Goal: Task Accomplishment & Management: Manage account settings

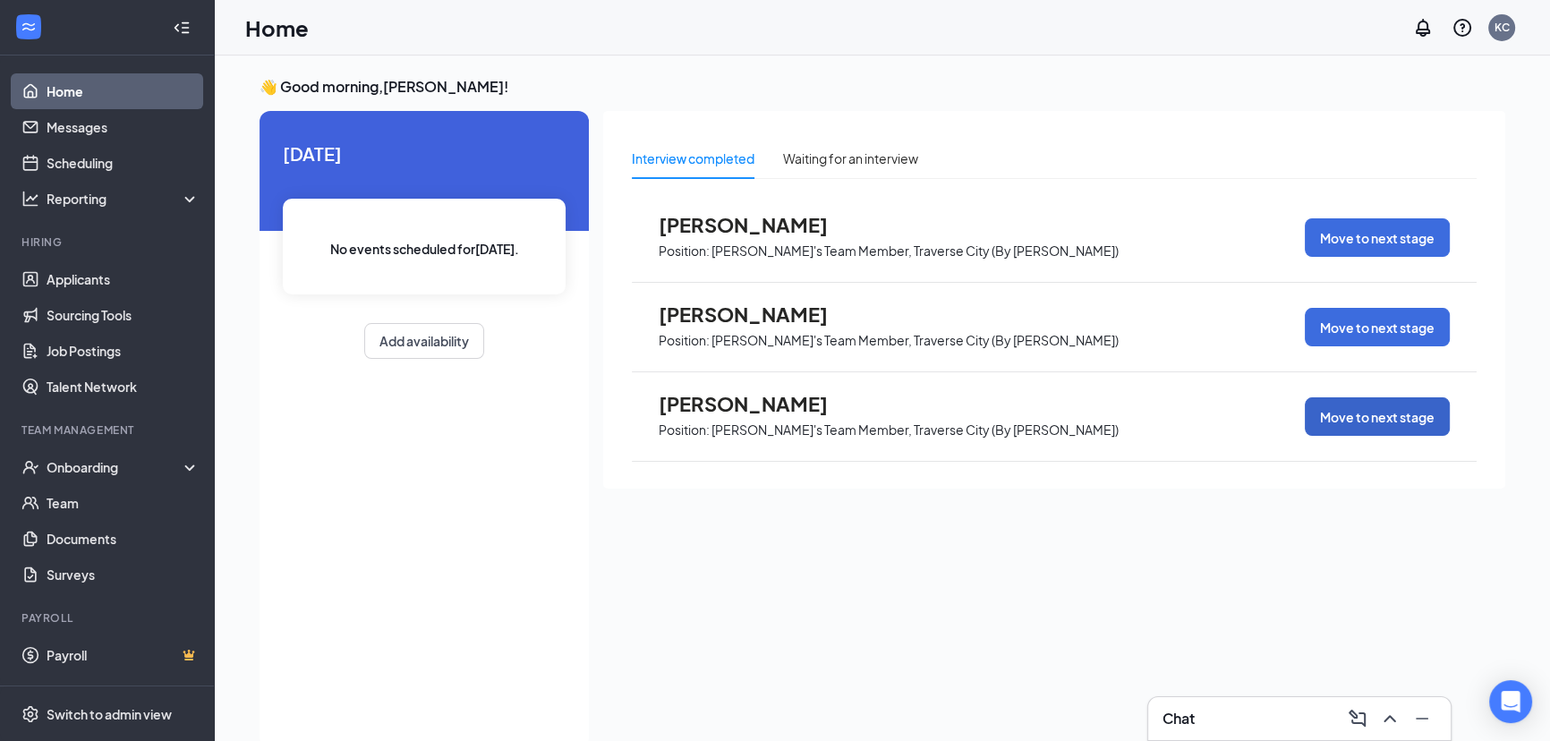
click at [1363, 420] on button "Move to next stage" at bounding box center [1377, 416] width 145 height 38
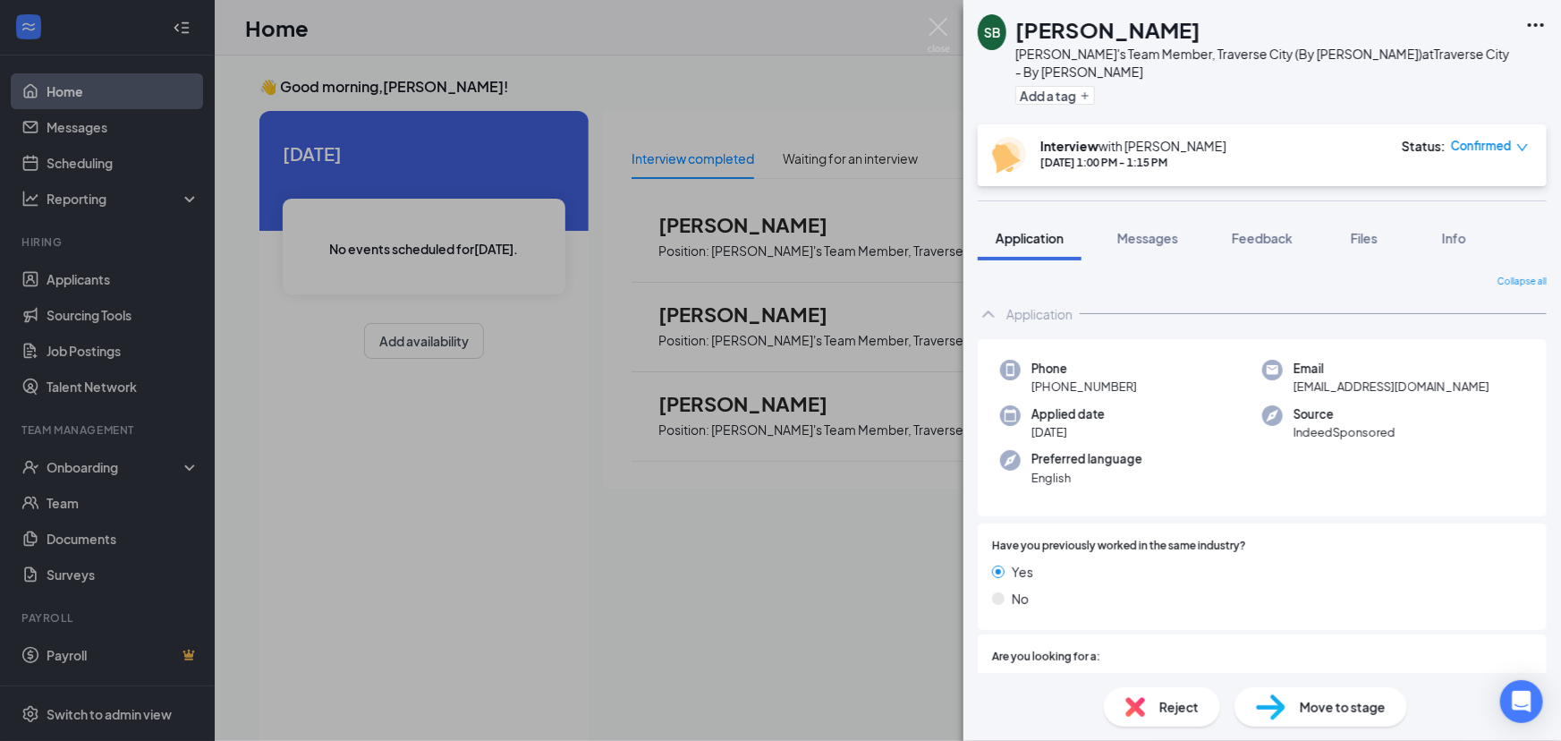
click at [1342, 708] on span "Move to stage" at bounding box center [1343, 707] width 86 height 20
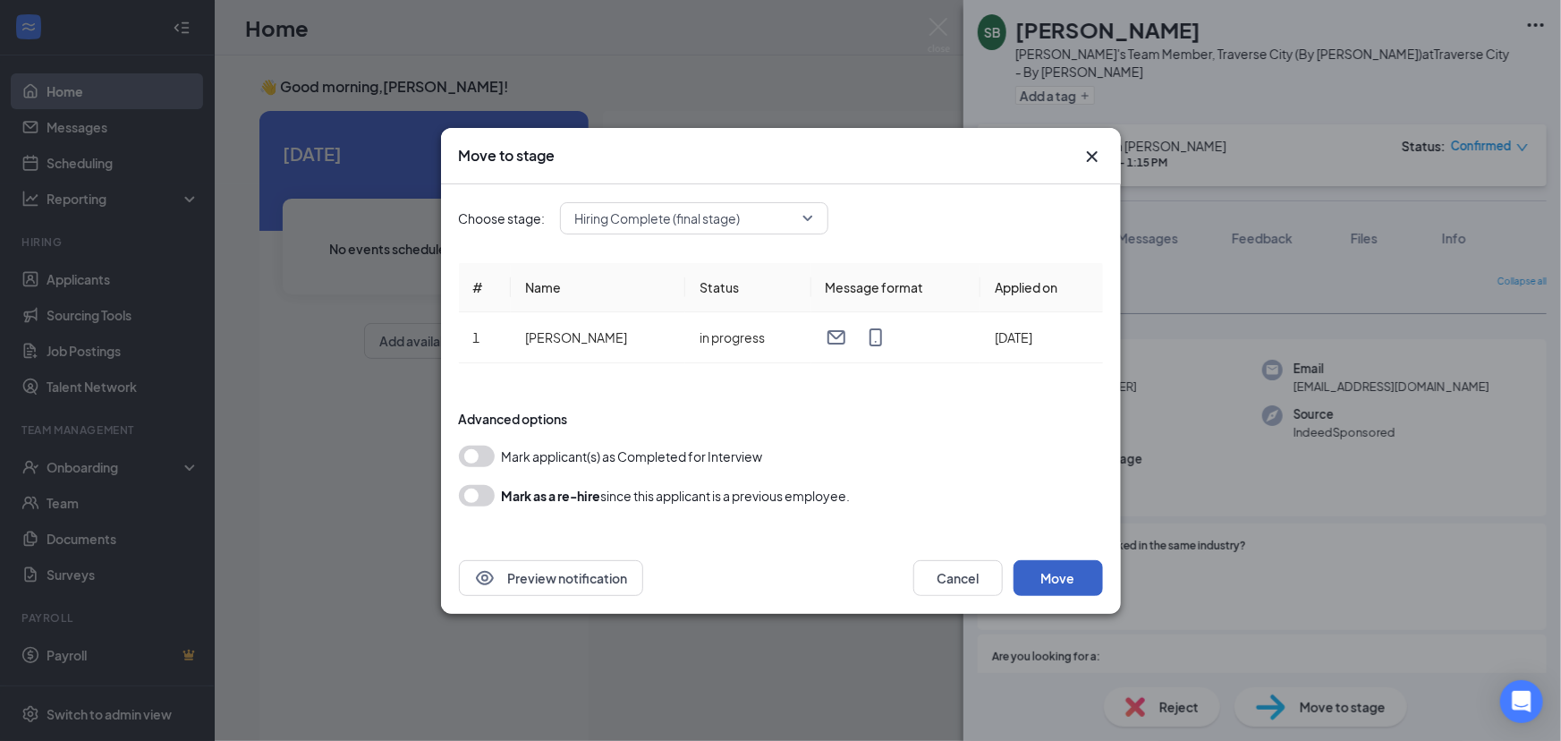
click at [1064, 578] on button "Move" at bounding box center [1058, 578] width 89 height 36
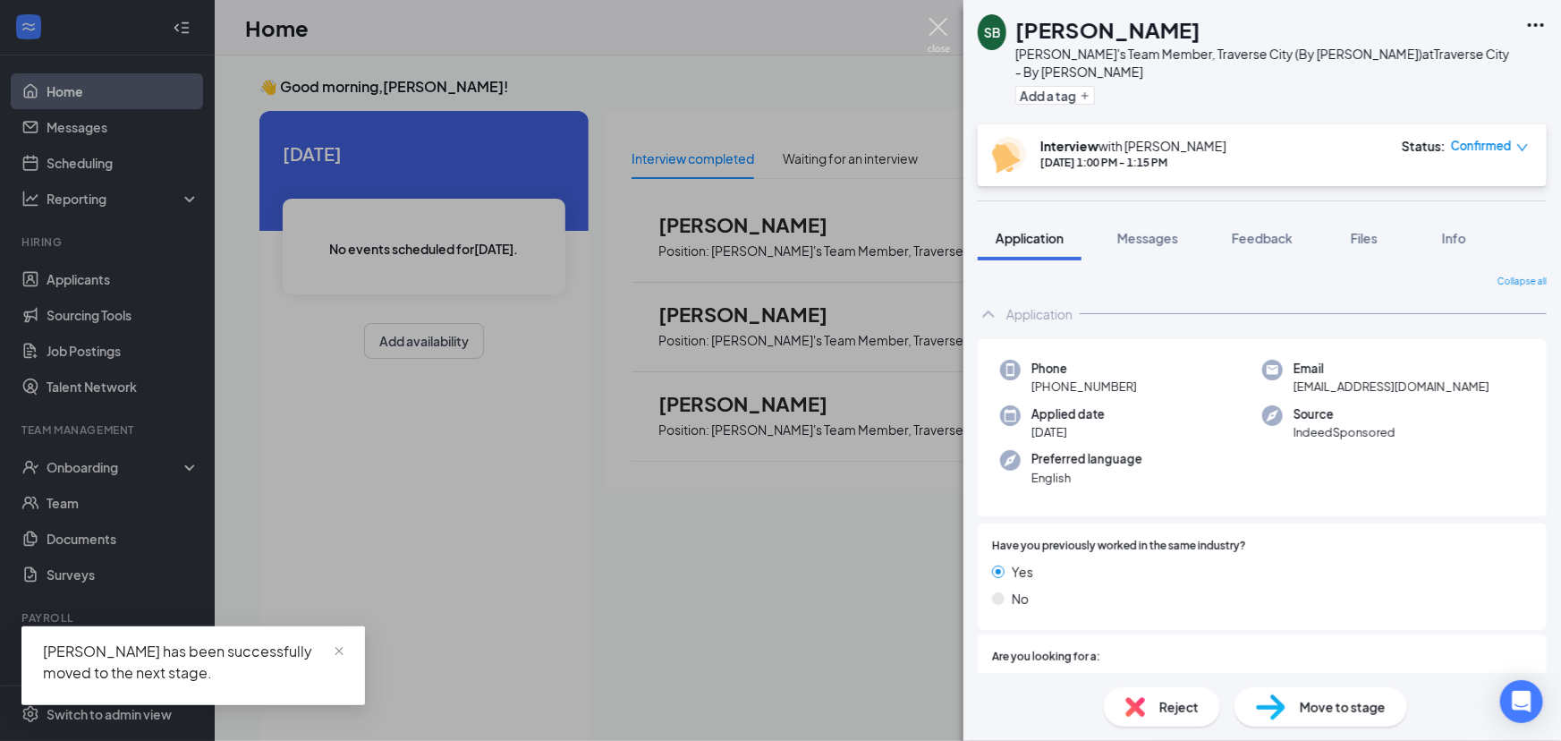
click at [938, 23] on img at bounding box center [939, 35] width 22 height 35
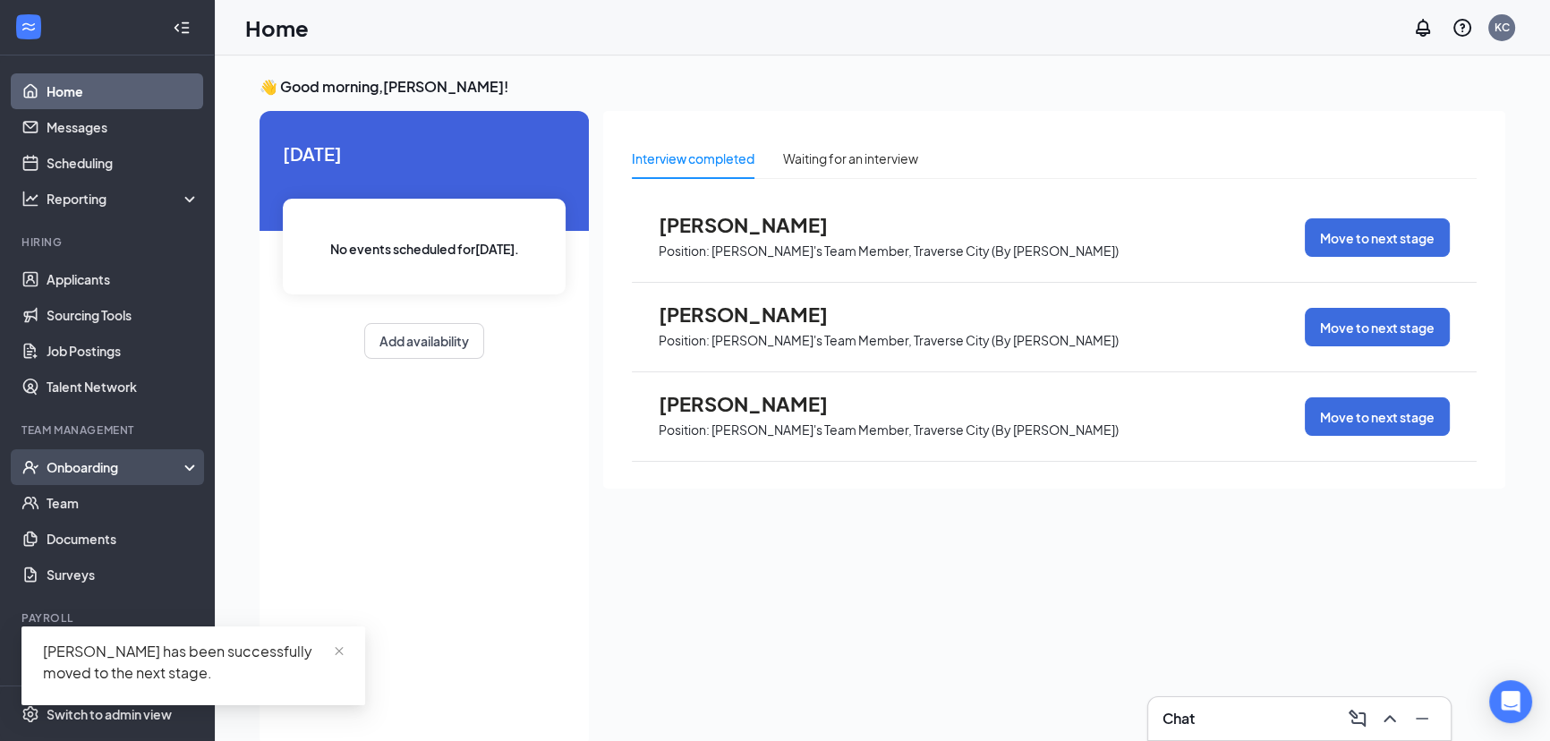
click at [109, 469] on div "Onboarding" at bounding box center [116, 467] width 138 height 18
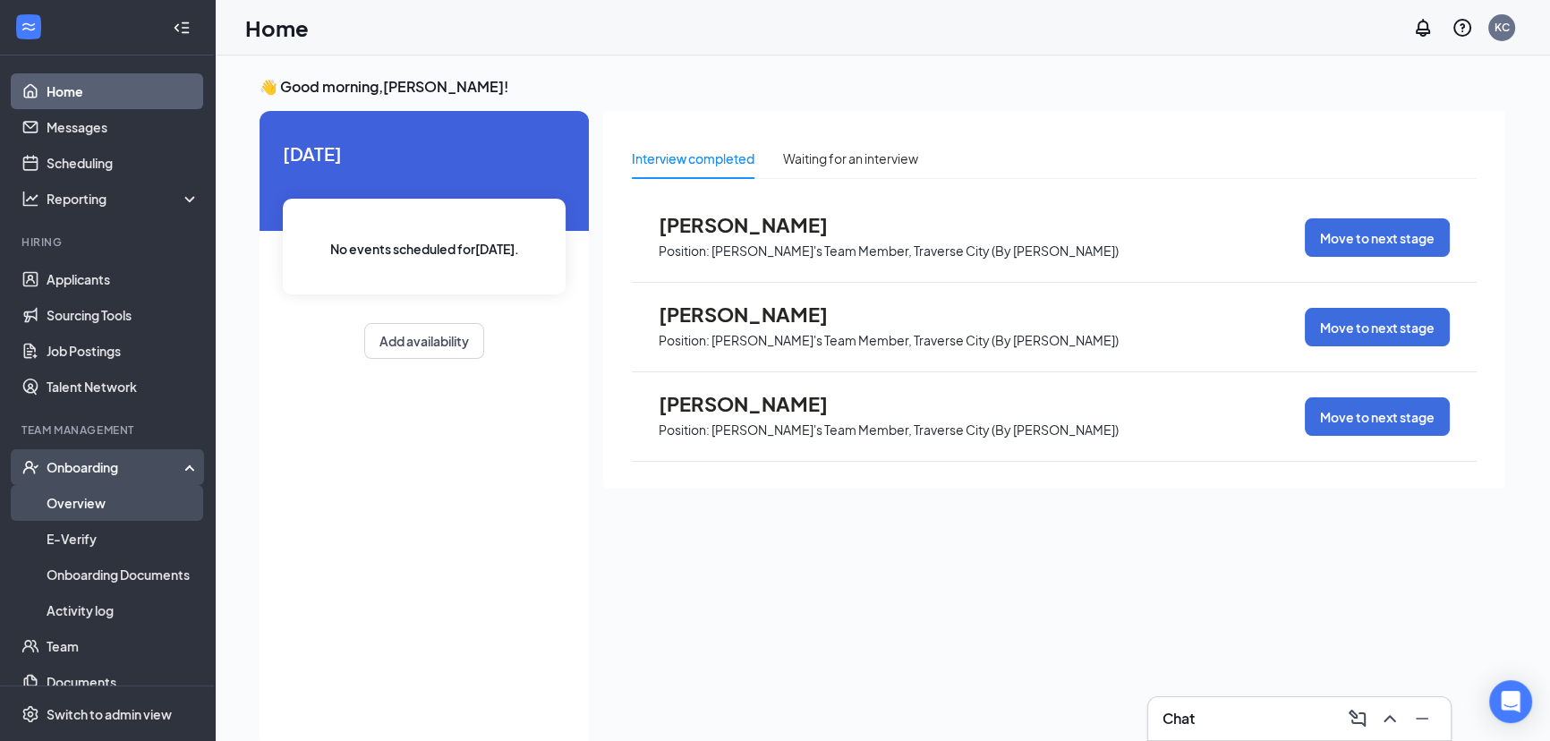
click at [74, 501] on link "Overview" at bounding box center [123, 503] width 153 height 36
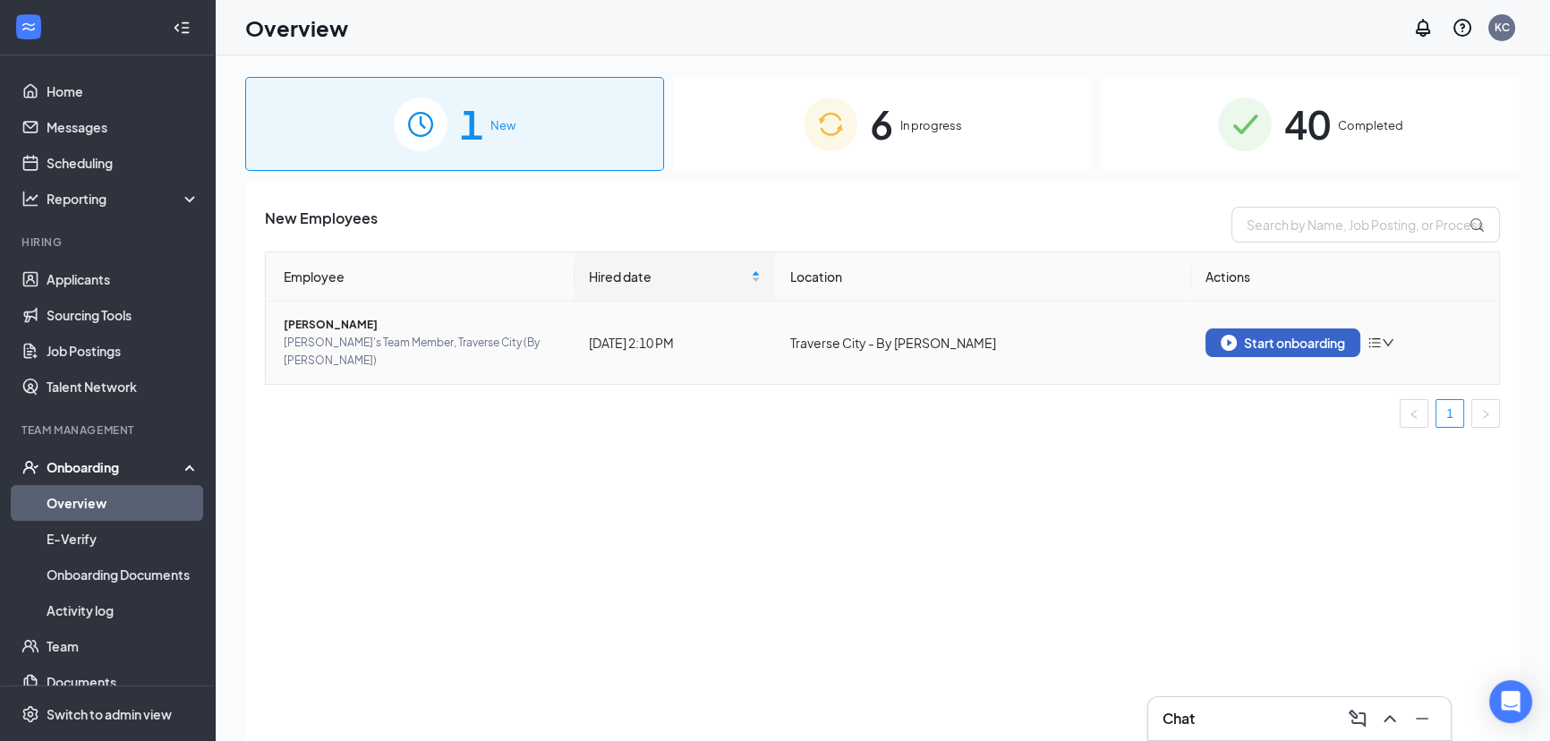
click at [1292, 335] on div "Start onboarding" at bounding box center [1282, 343] width 124 height 16
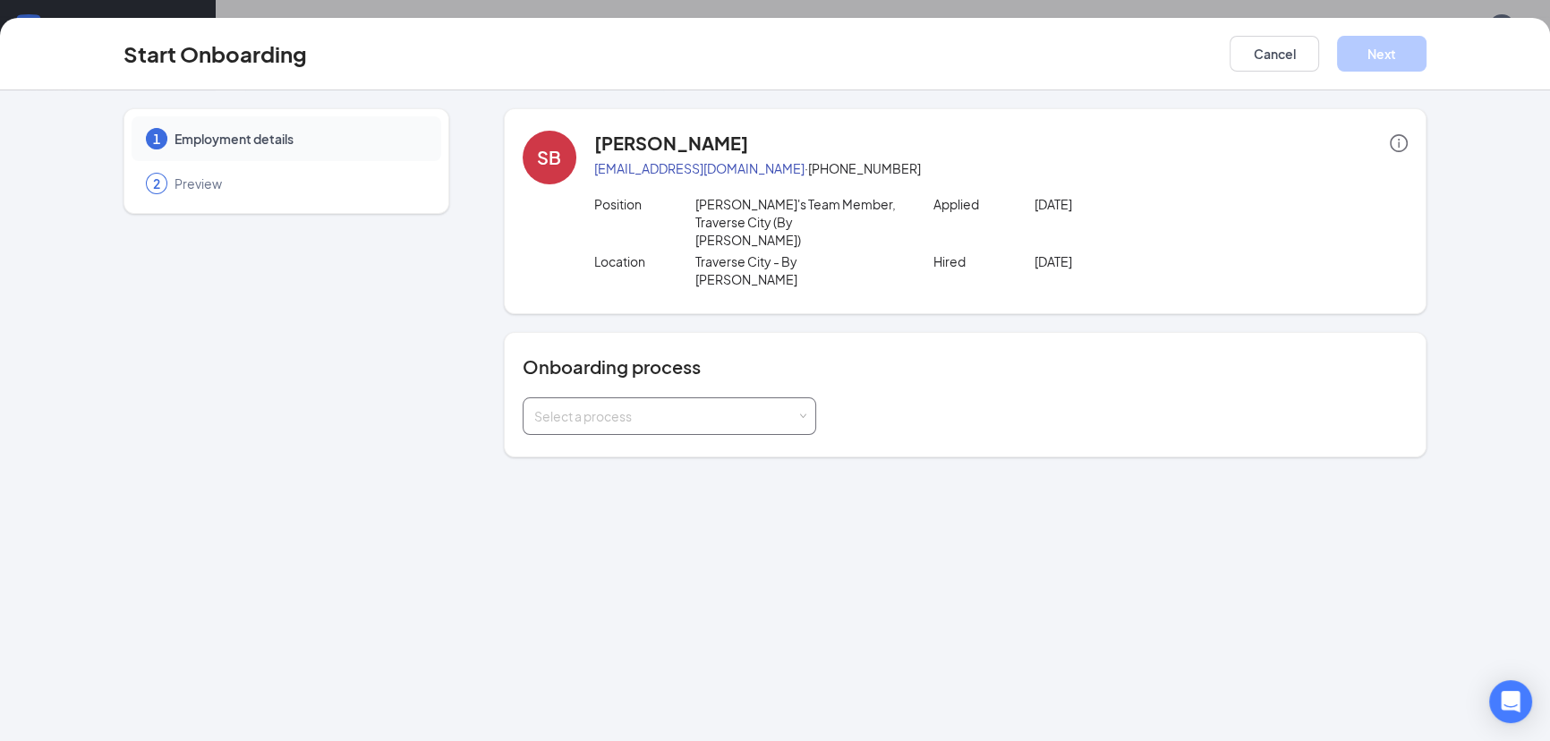
click at [659, 407] on div "Select a process" at bounding box center [665, 416] width 262 height 18
click at [571, 451] on span "Crew Hire (E-Verify)" at bounding box center [587, 448] width 116 height 16
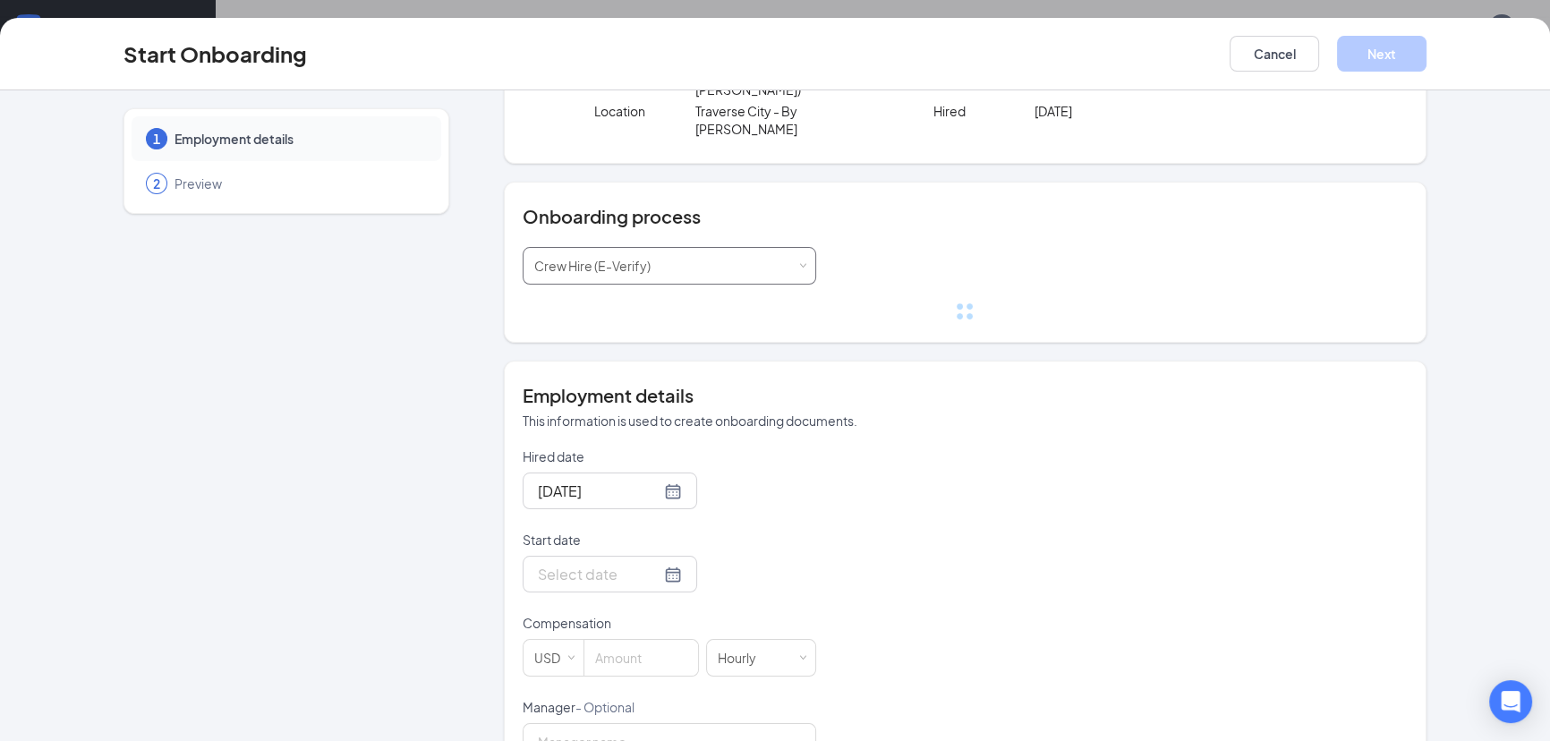
scroll to position [162, 0]
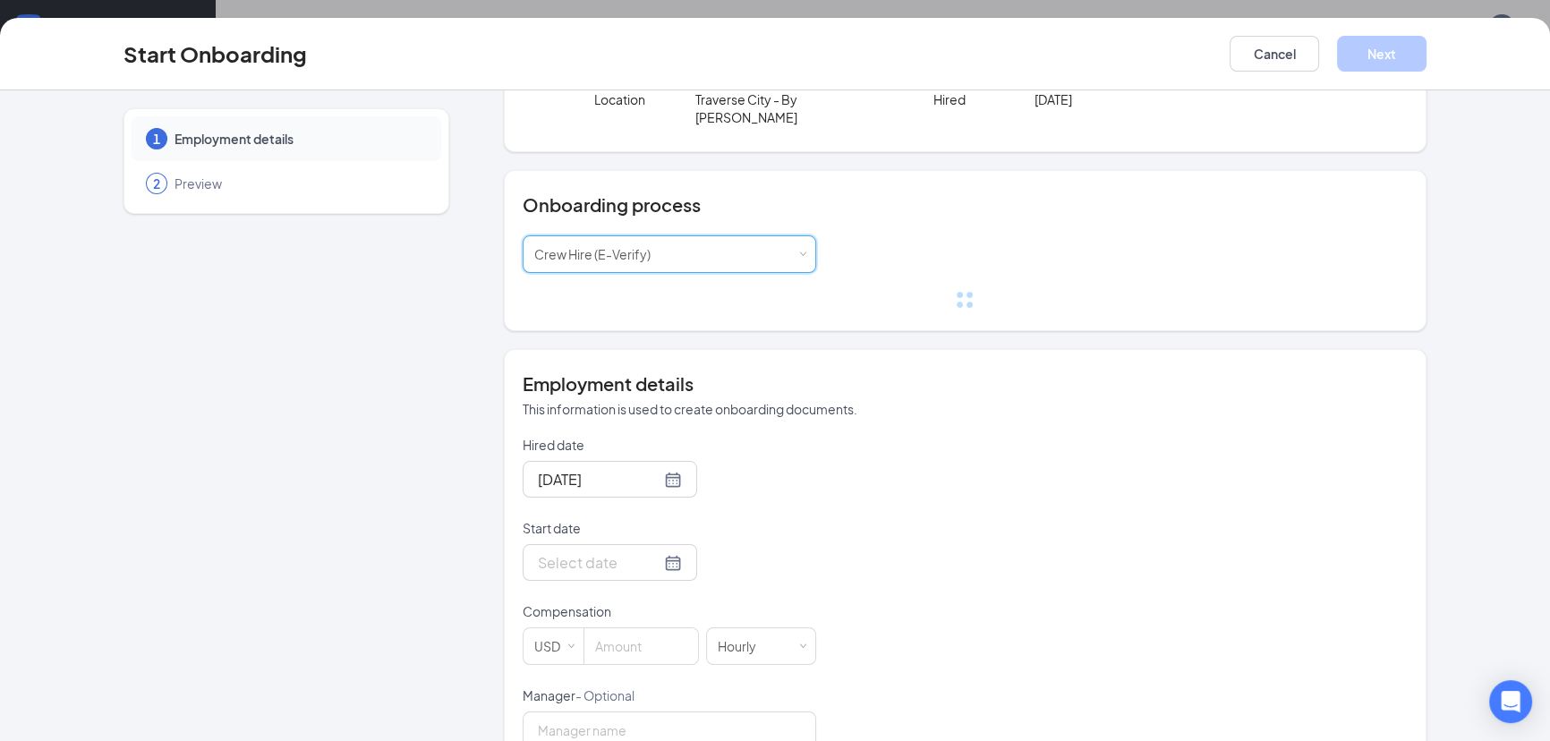
click at [652, 523] on form "Hired date [DATE] Start date Compensation USD Hourly Manager - Optional Employm…" at bounding box center [669, 728] width 293 height 585
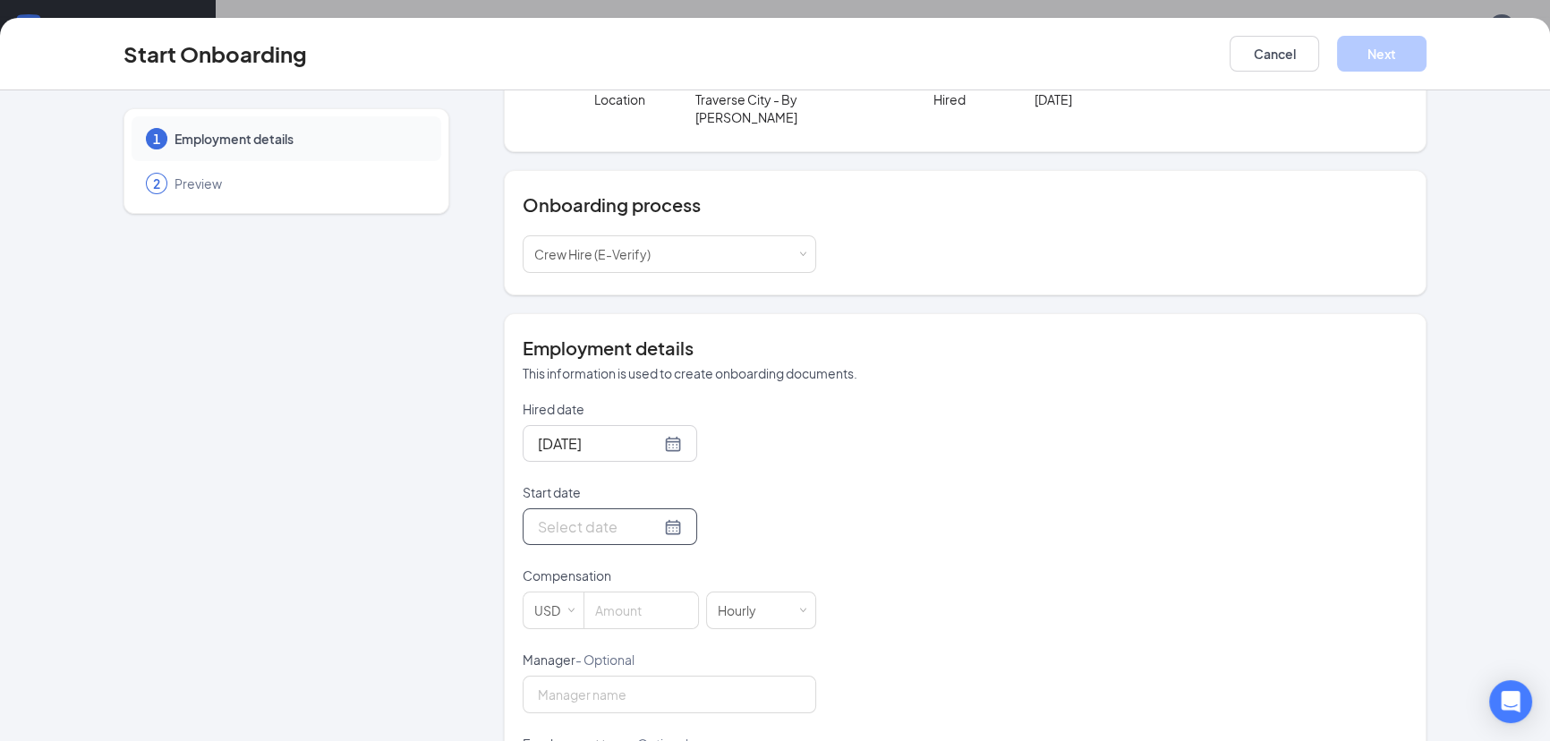
click at [653, 515] on div at bounding box center [610, 526] width 144 height 22
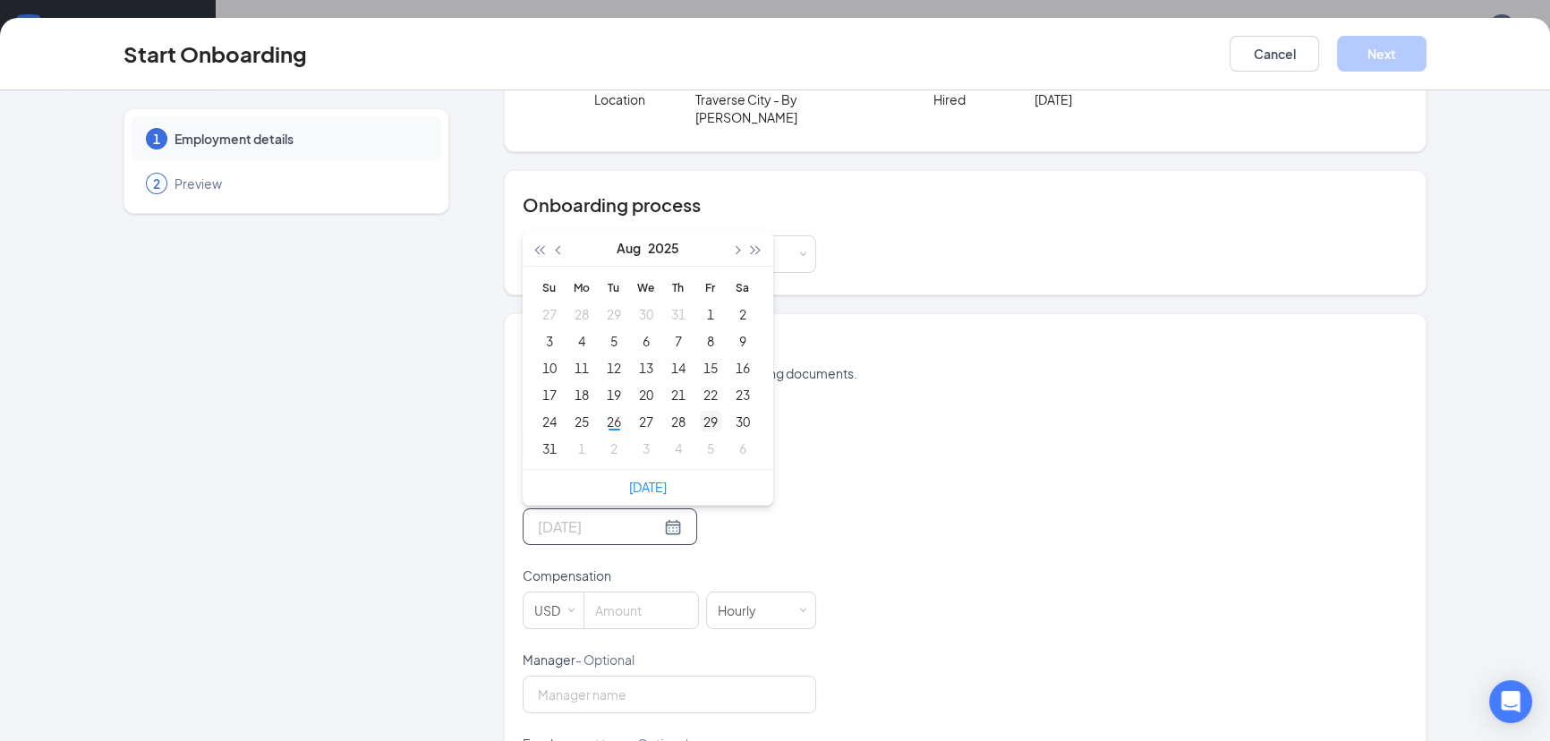
type input "[DATE]"
click at [700, 411] on div "29" at bounding box center [710, 421] width 21 height 21
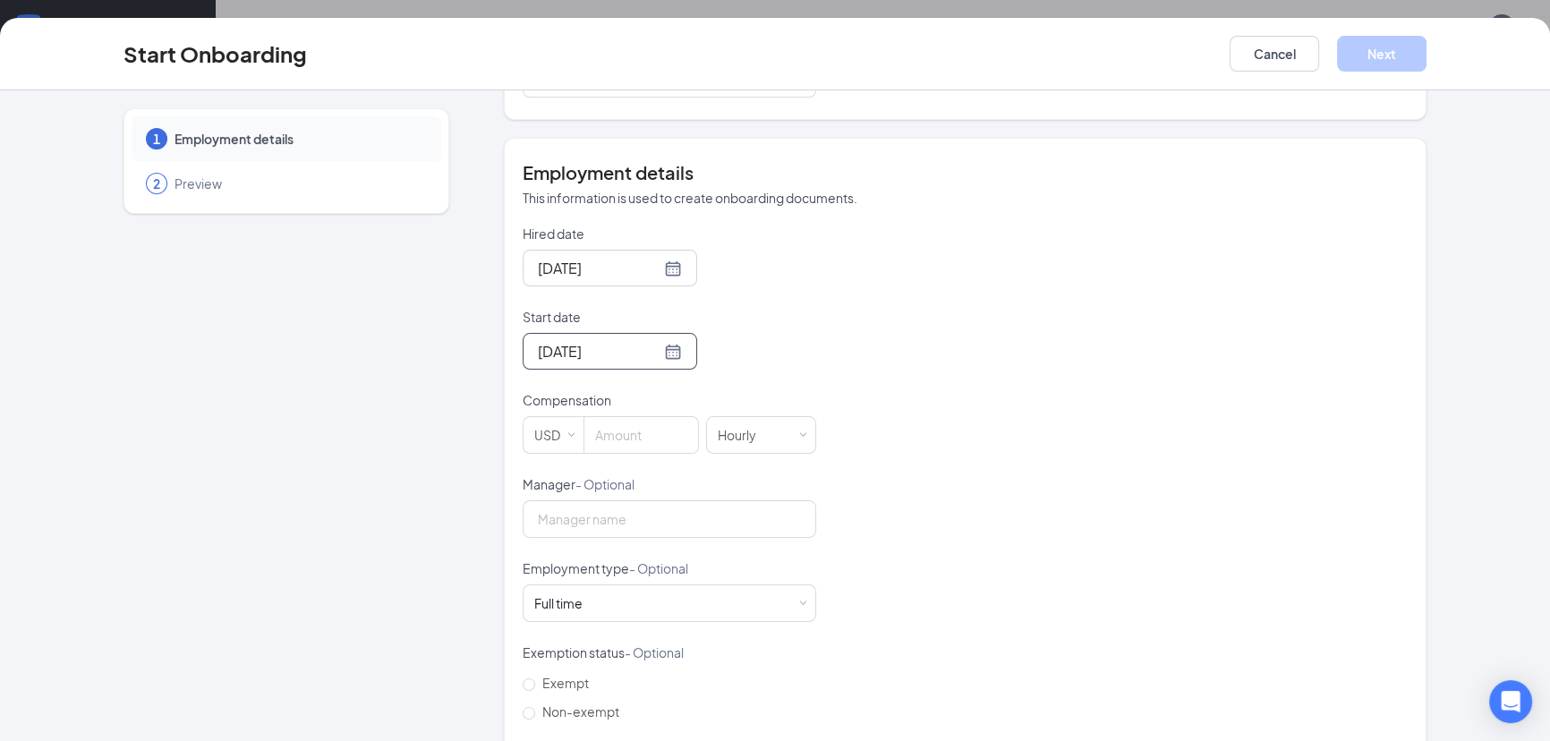
scroll to position [406, 0]
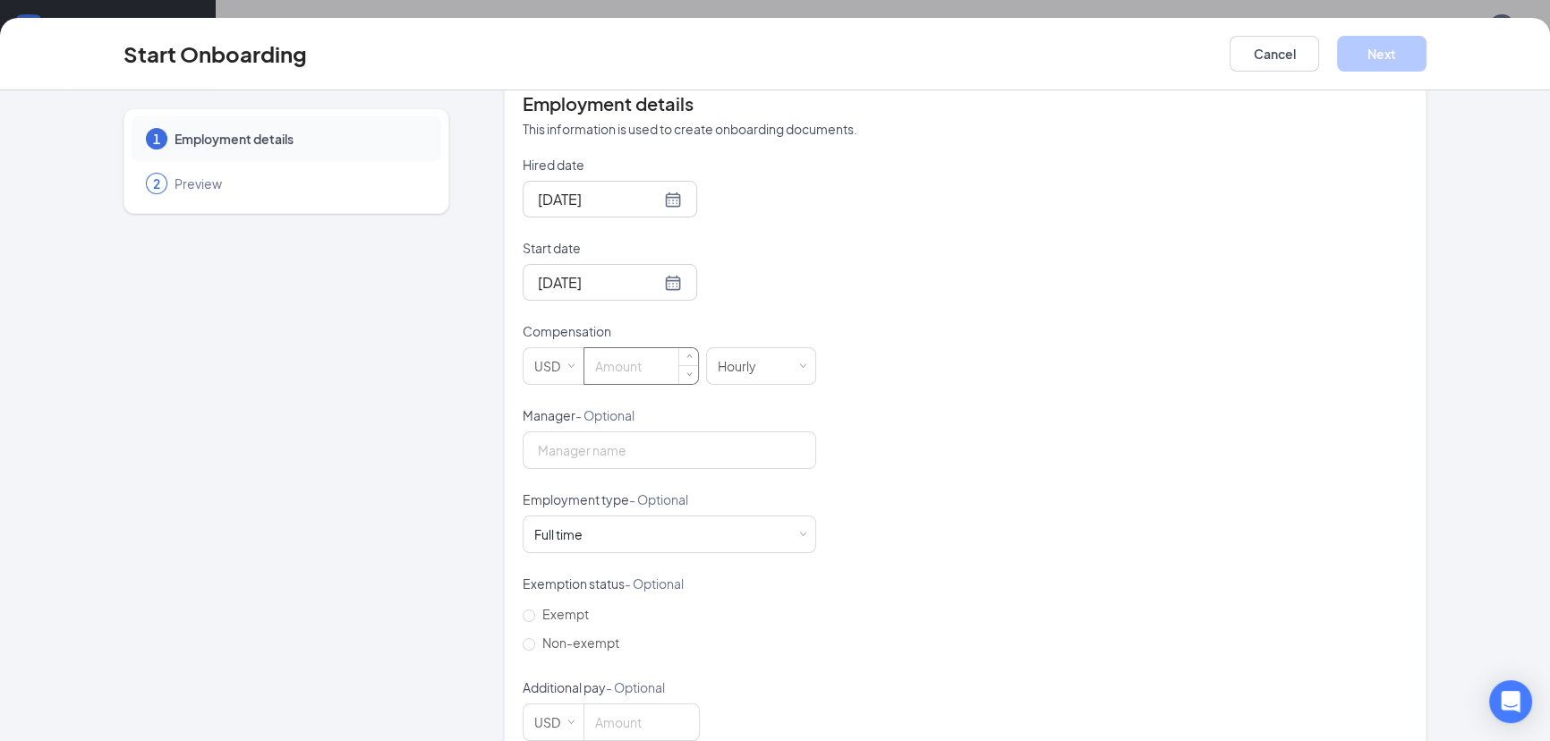
click at [630, 348] on input at bounding box center [641, 366] width 114 height 36
type input "17.75"
click at [634, 513] on div "Full time Works 30+ hours per week and is reasonably expected to work" at bounding box center [669, 531] width 270 height 36
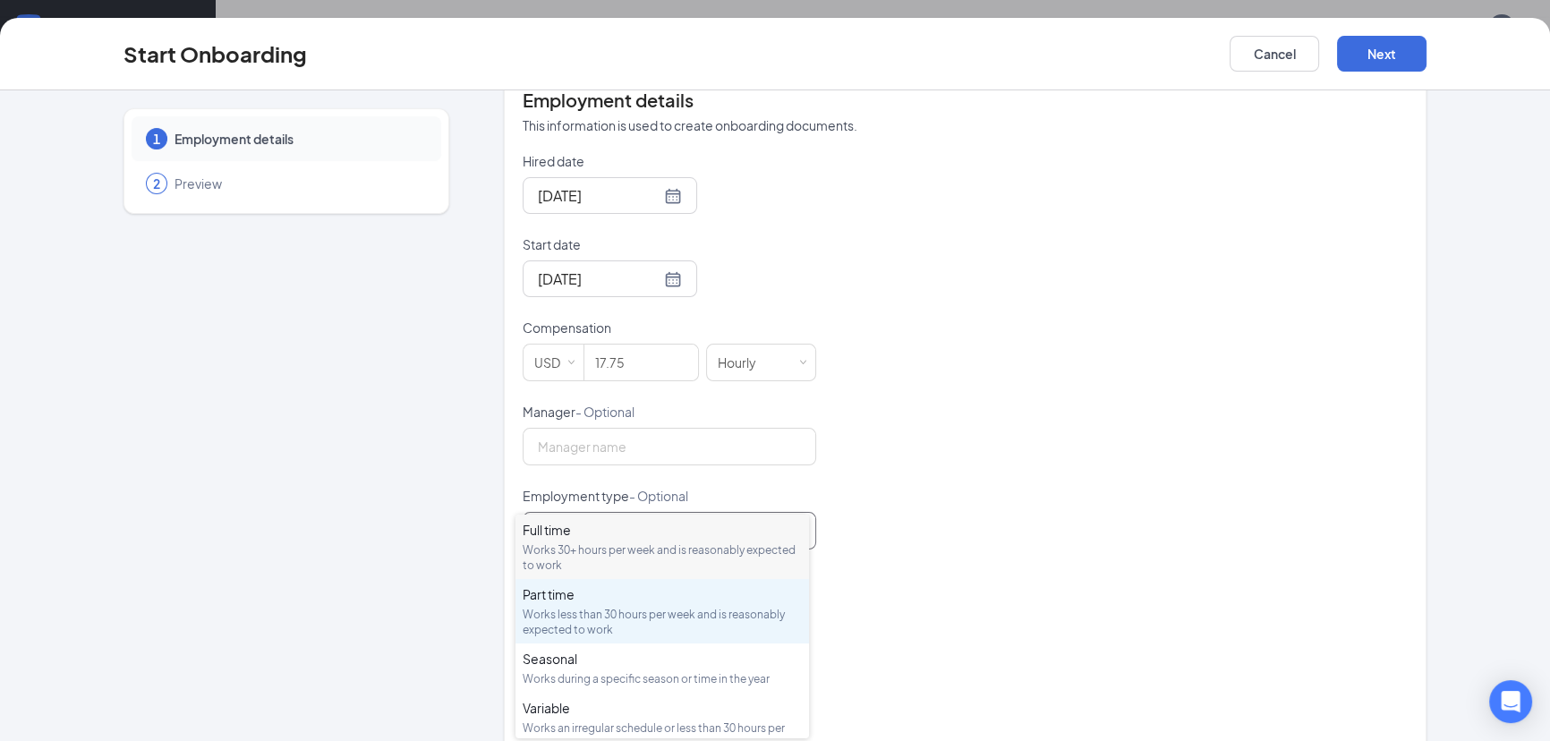
click at [581, 605] on div "Part time Works less than 30 hours per week and is reasonably expected to work" at bounding box center [662, 611] width 279 height 52
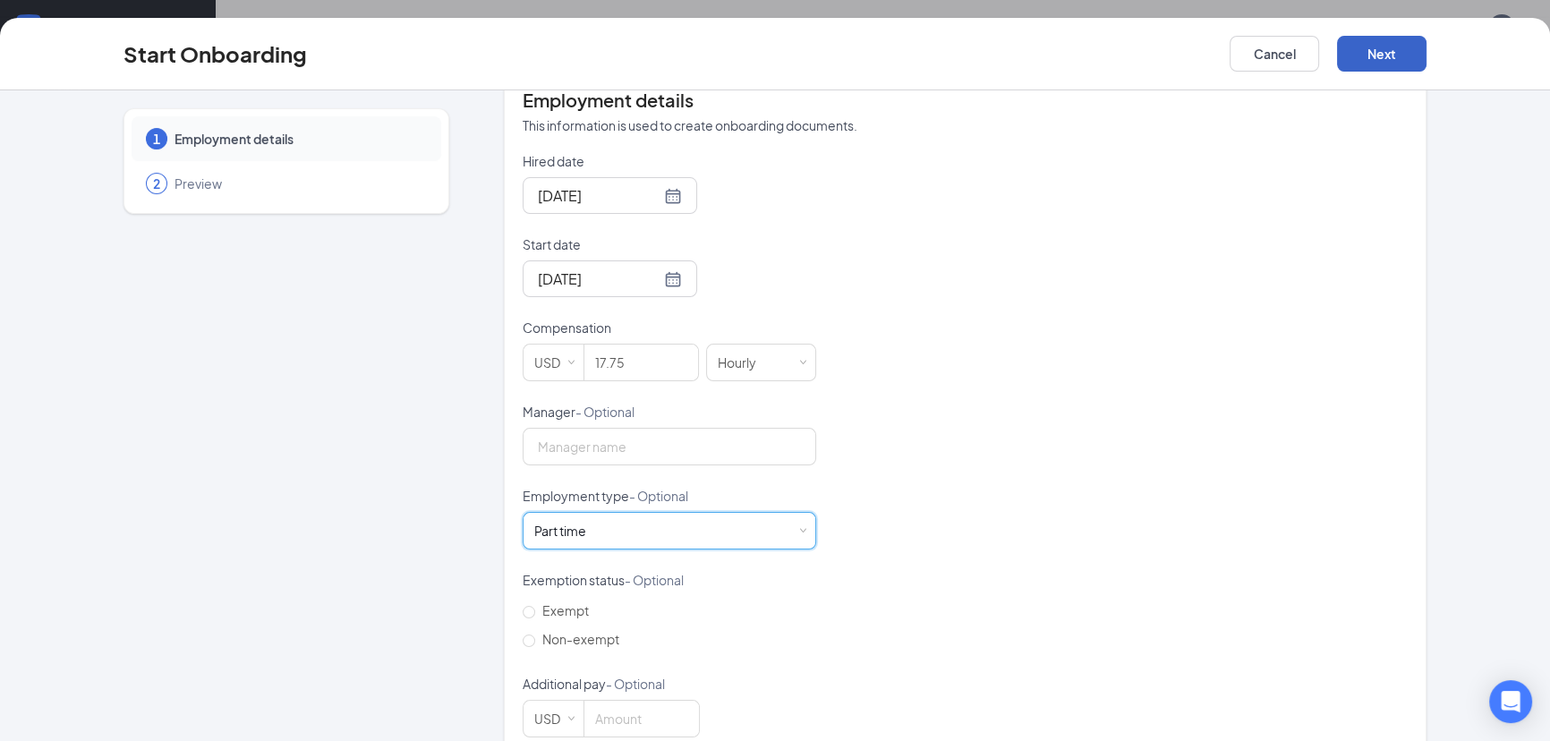
click at [1377, 54] on button "Next" at bounding box center [1381, 54] width 89 height 36
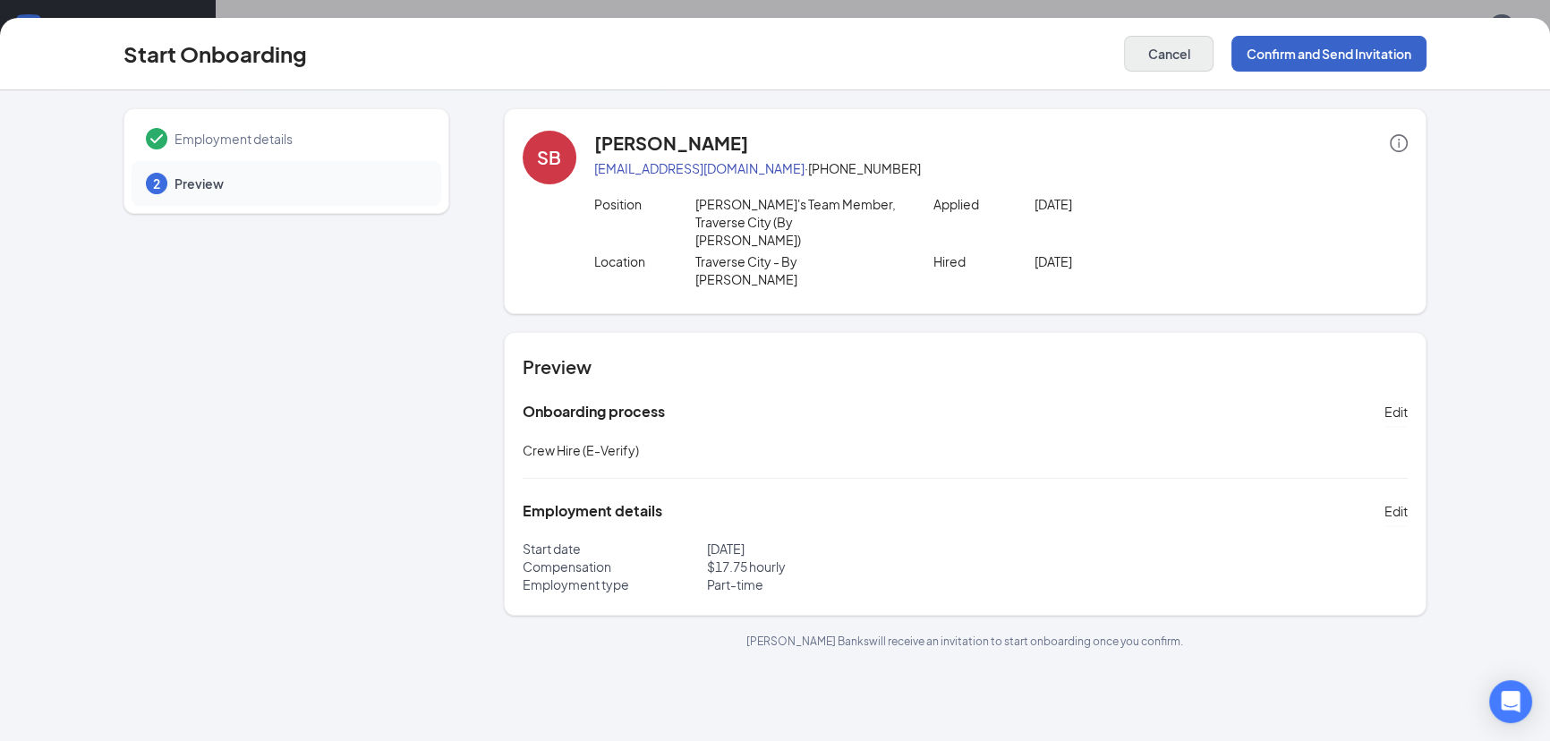
click at [1315, 44] on button "Confirm and Send Invitation" at bounding box center [1328, 54] width 195 height 36
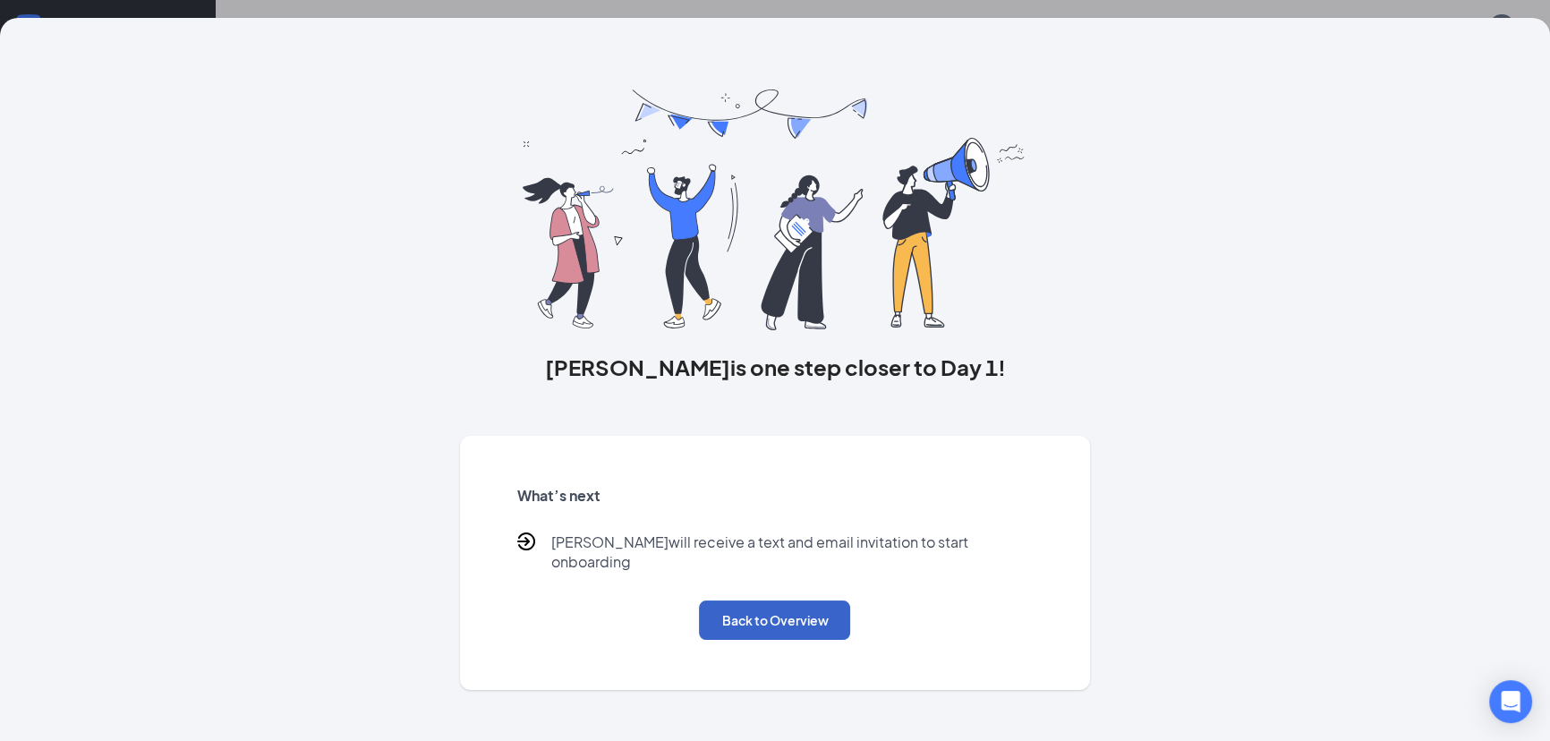
click at [762, 600] on button "Back to Overview" at bounding box center [774, 619] width 151 height 39
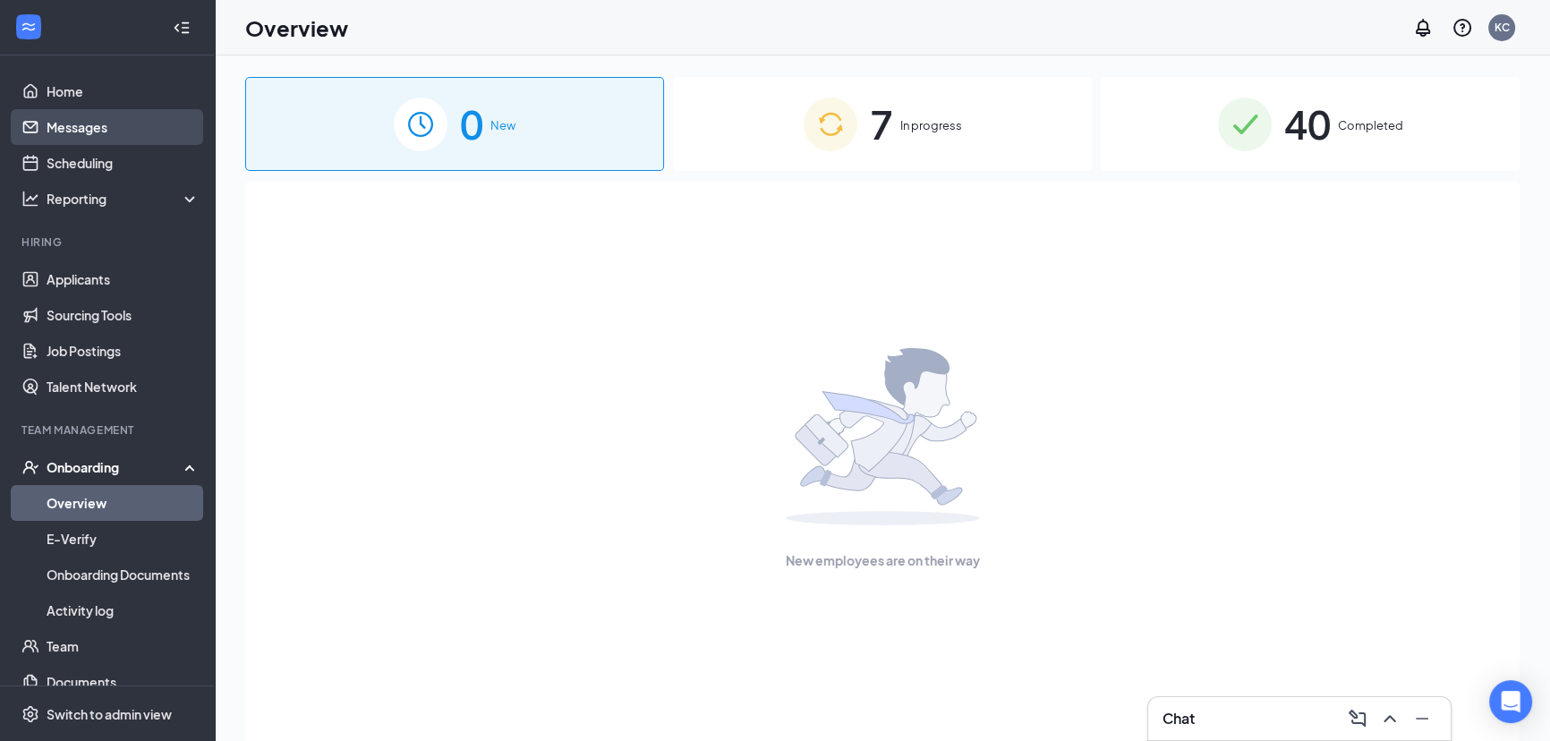
click at [102, 130] on link "Messages" at bounding box center [123, 127] width 153 height 36
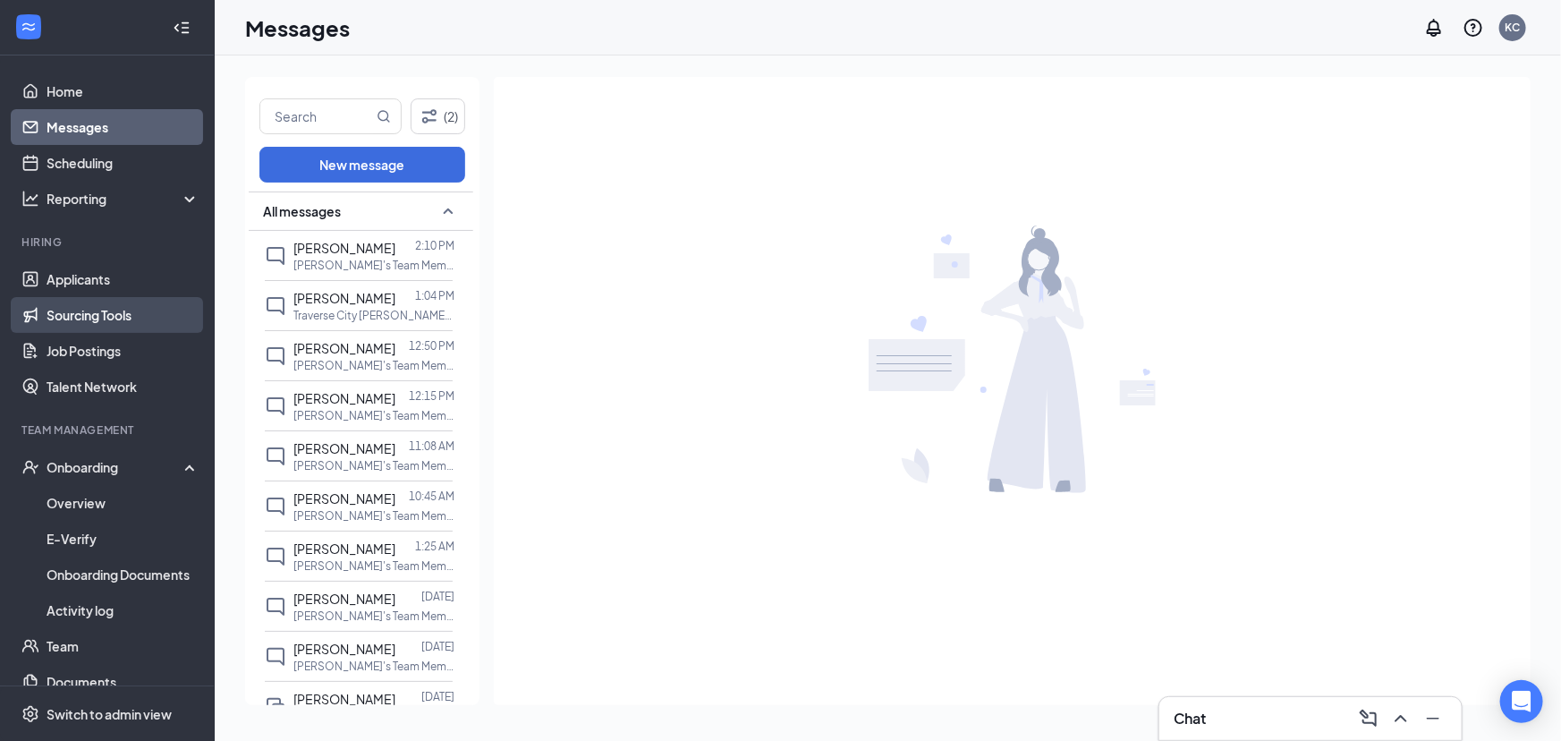
click at [106, 309] on link "Sourcing Tools" at bounding box center [123, 315] width 153 height 36
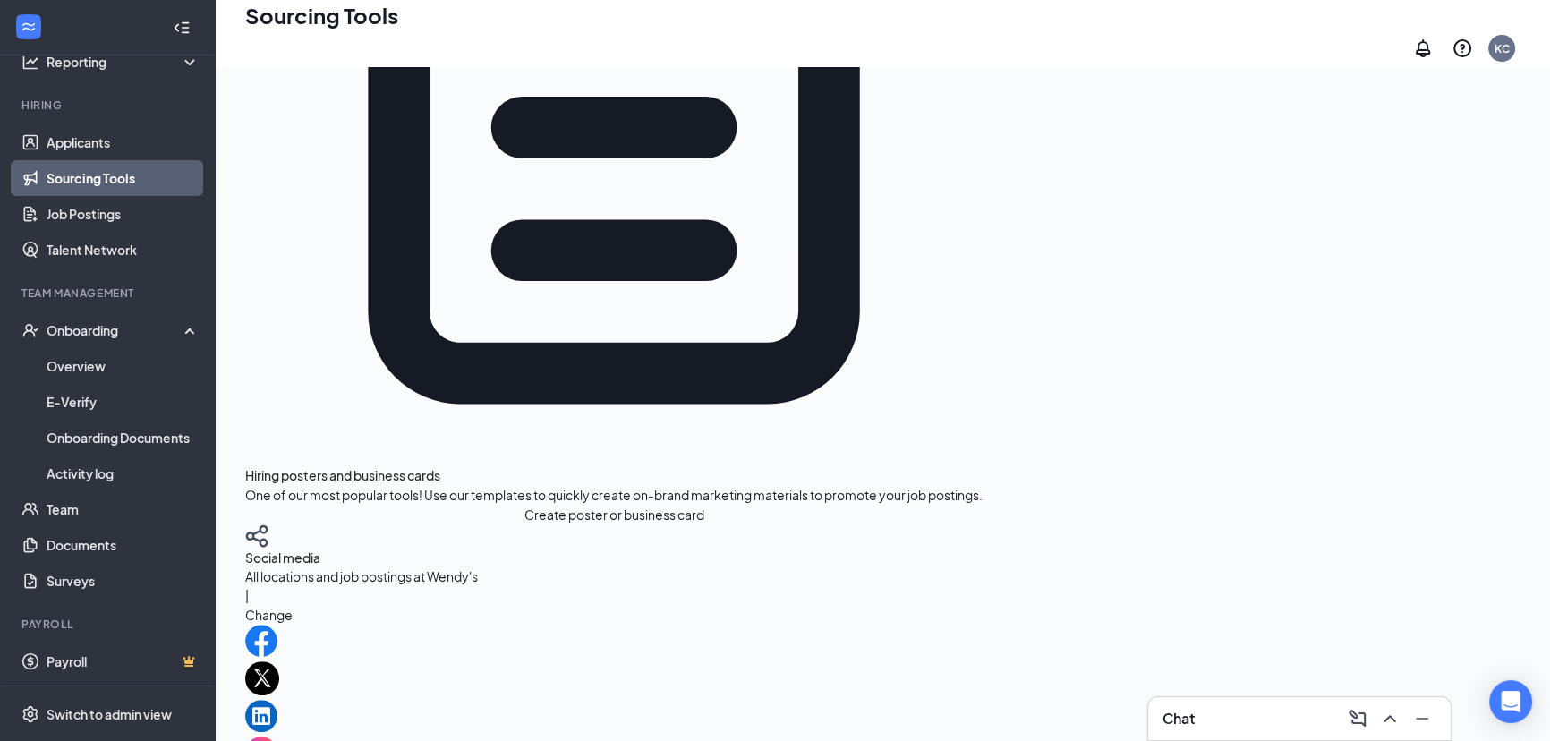
scroll to position [656, 0]
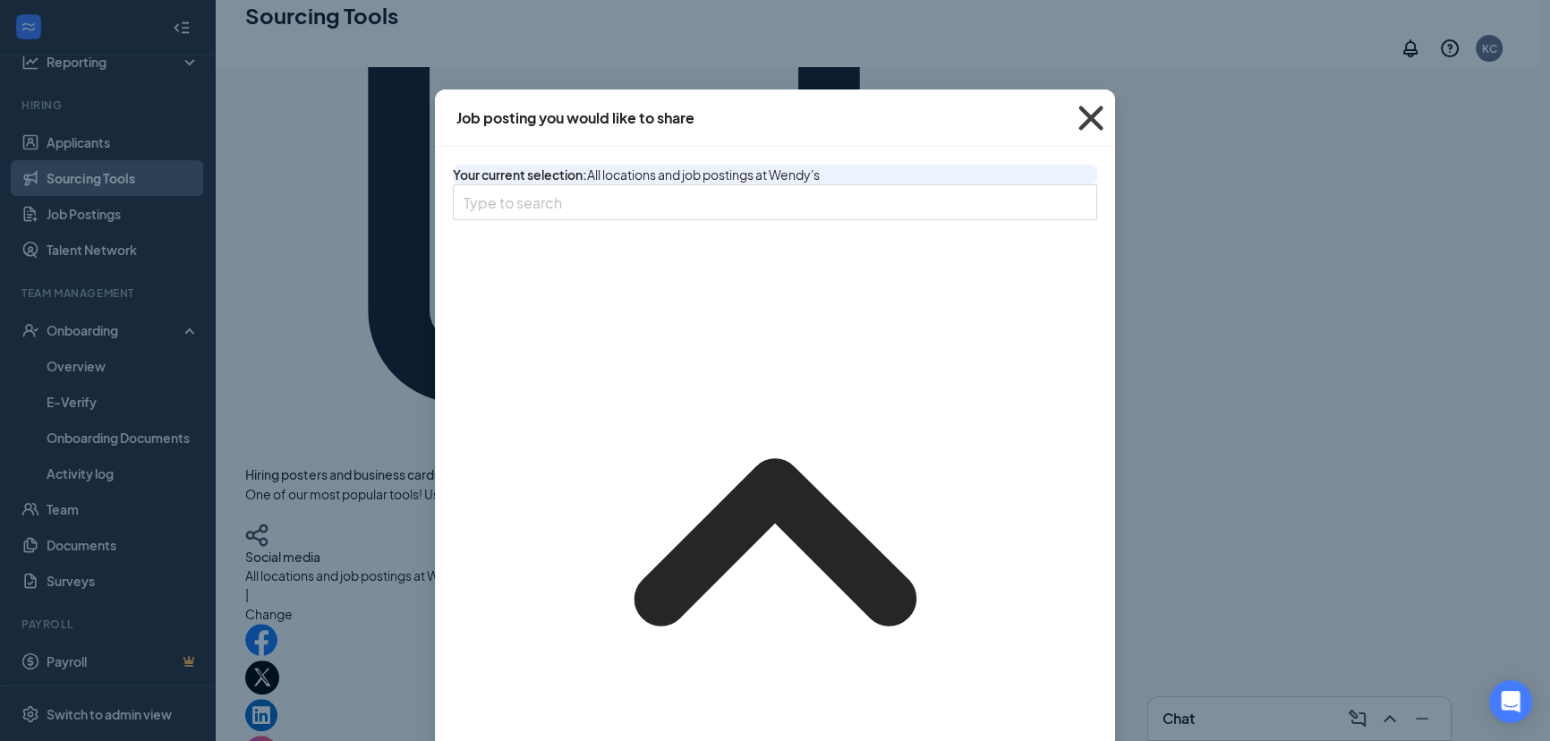
click at [1087, 116] on icon "Cross" at bounding box center [1091, 118] width 48 height 48
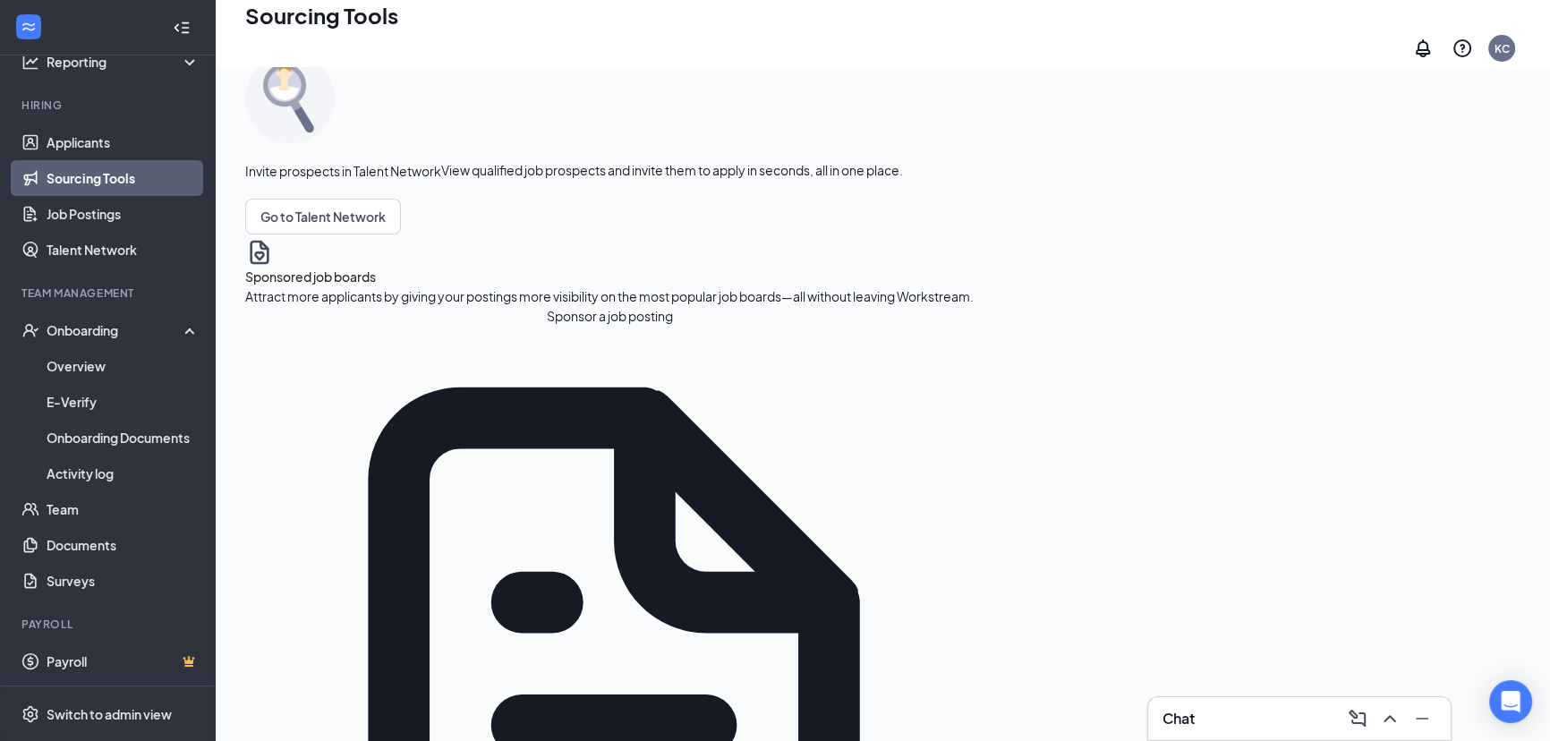
scroll to position [87, 0]
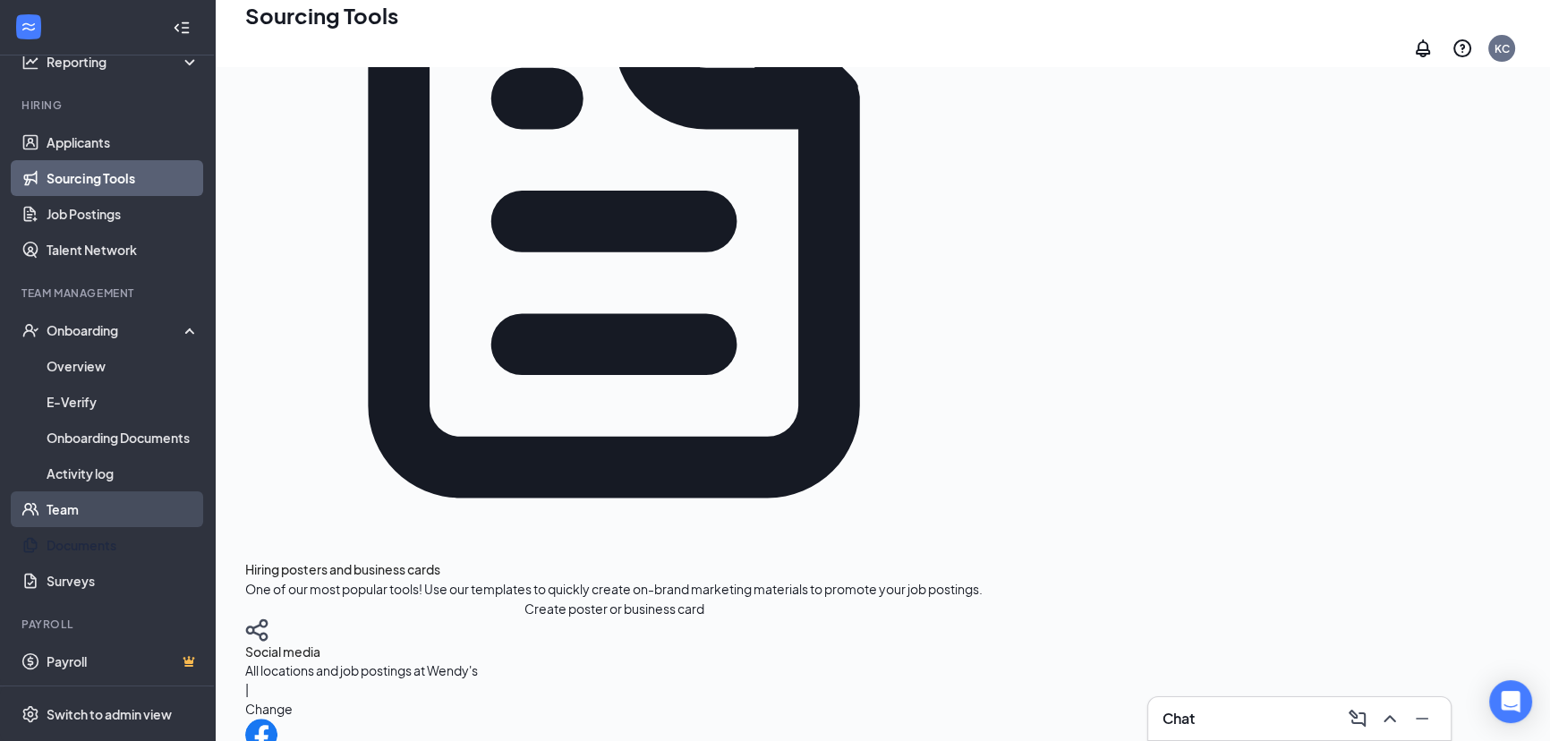
scroll to position [569, 0]
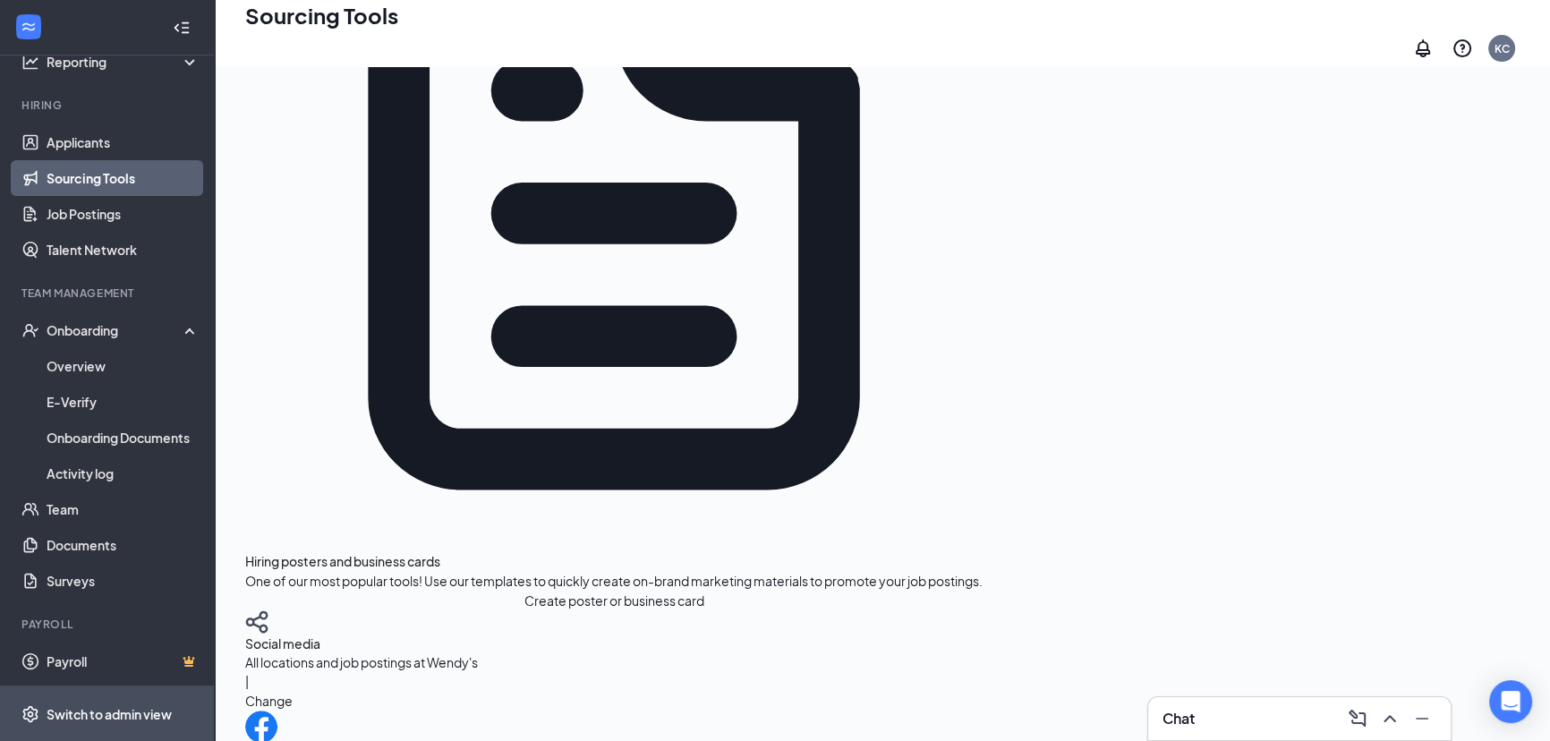
click at [111, 707] on div "Switch to admin view" at bounding box center [109, 714] width 125 height 18
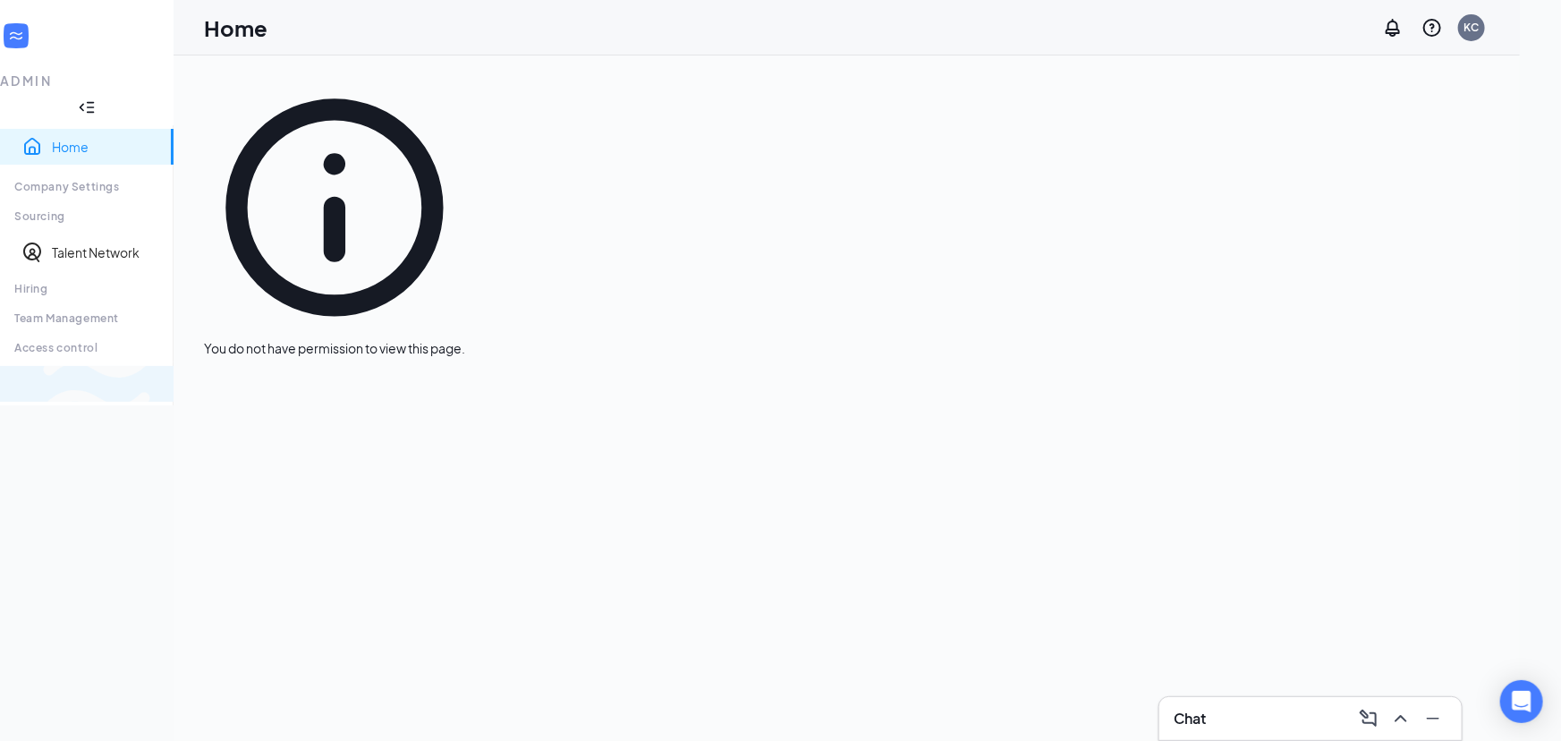
click at [299, 393] on div "Switch to team view" at bounding box center [299, 384] width 0 height 18
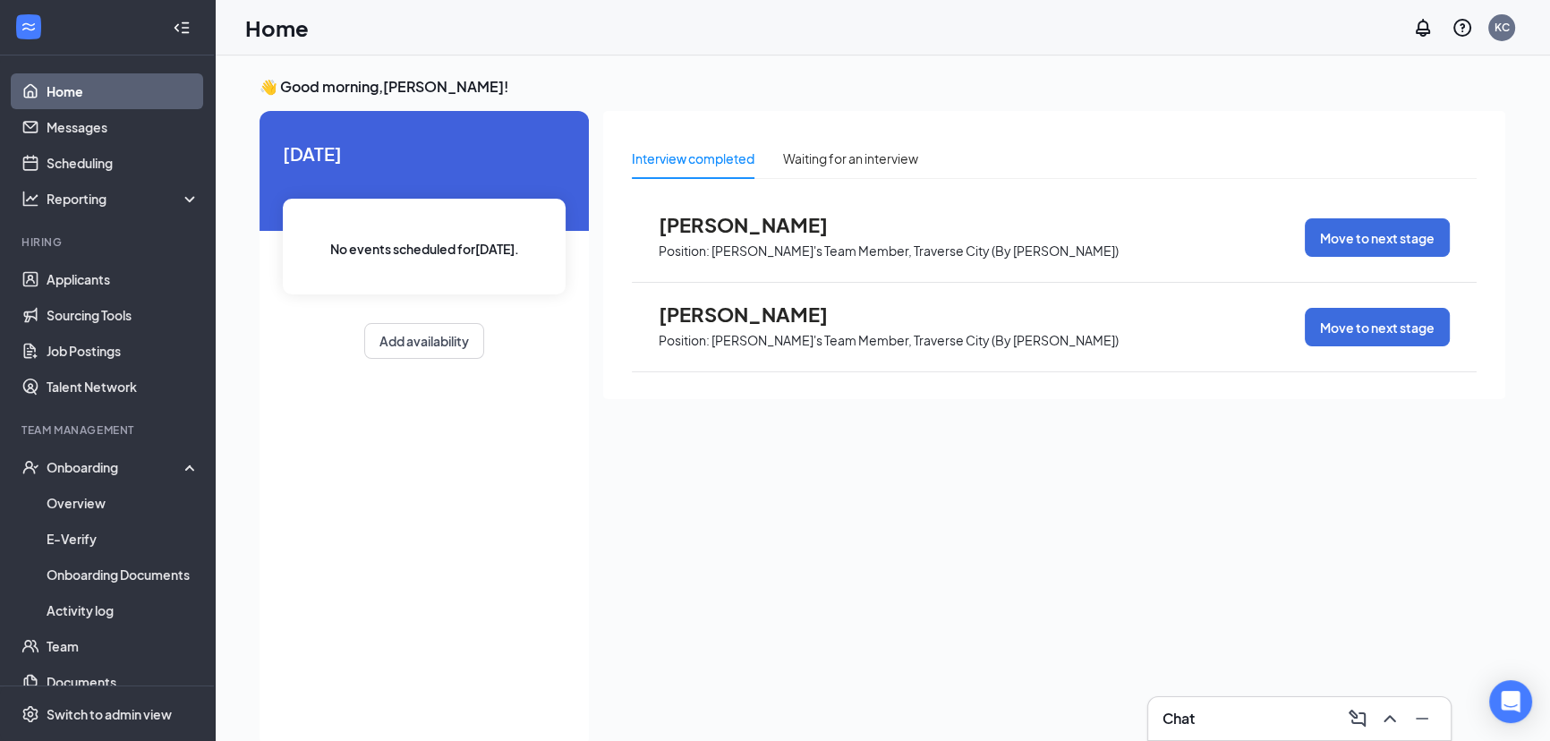
click at [173, 26] on icon "Collapse" at bounding box center [182, 28] width 18 height 18
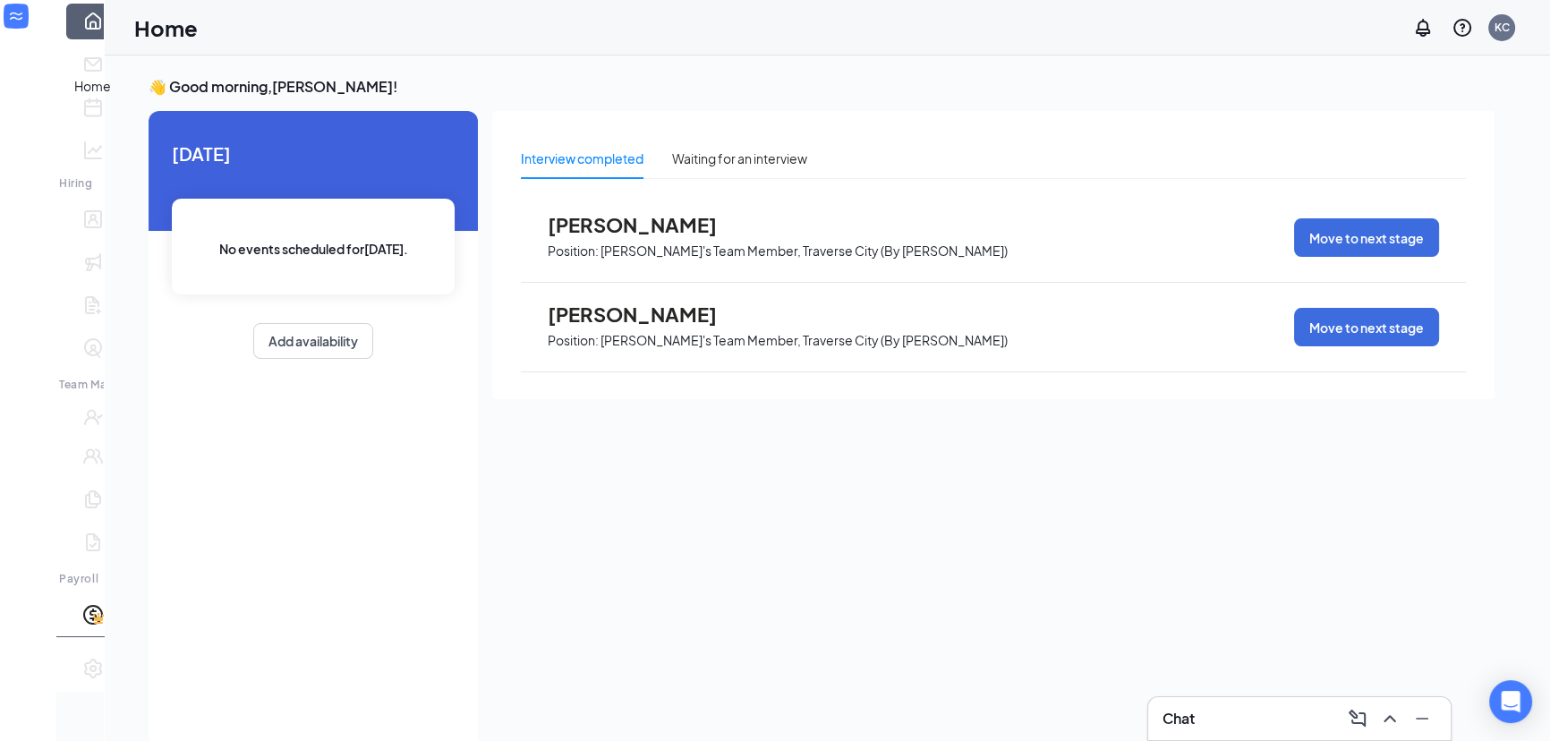
click at [111, 39] on link "Home" at bounding box center [120, 22] width 18 height 36
click at [111, 82] on link "Messages" at bounding box center [120, 65] width 18 height 36
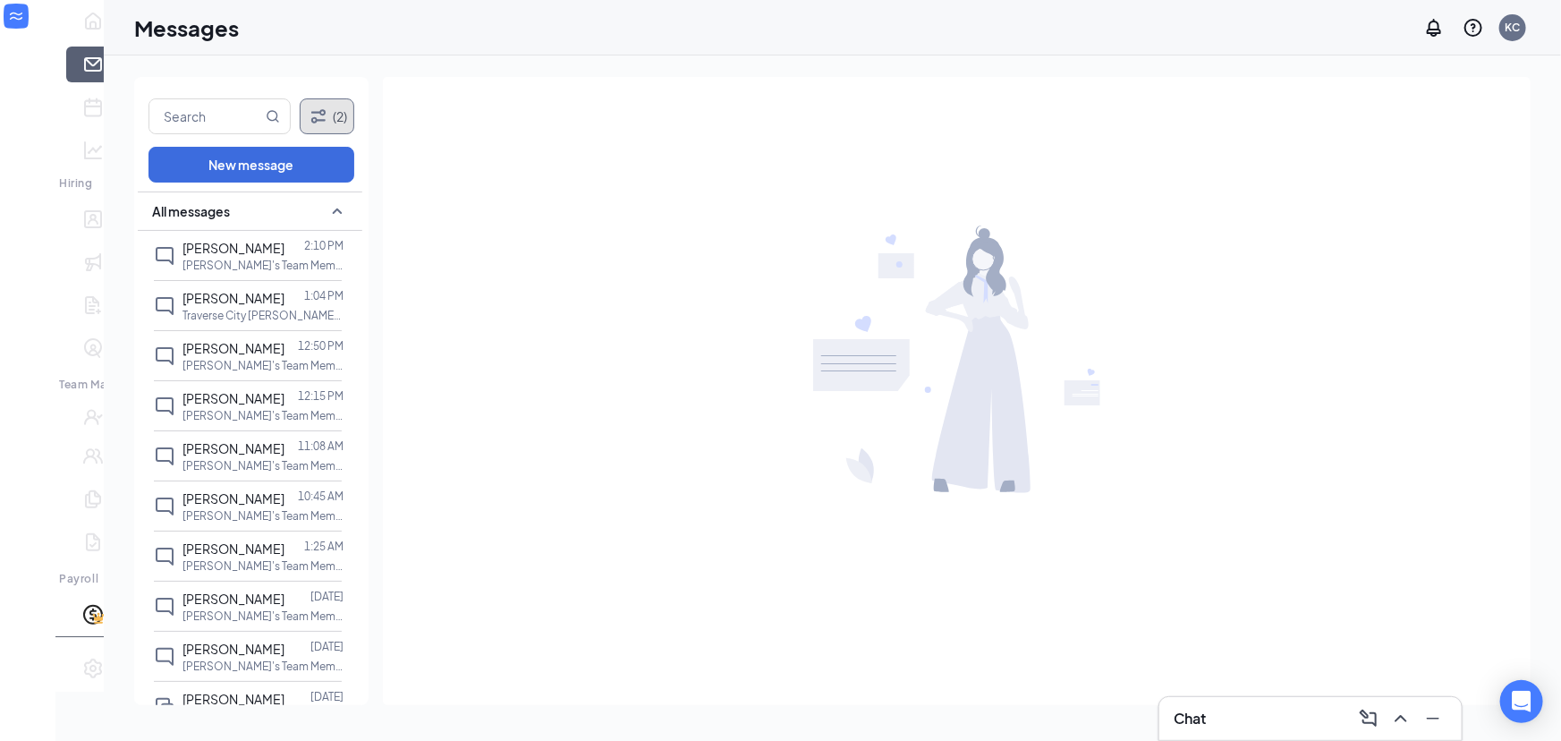
click at [300, 116] on button "(2)" at bounding box center [327, 116] width 55 height 36
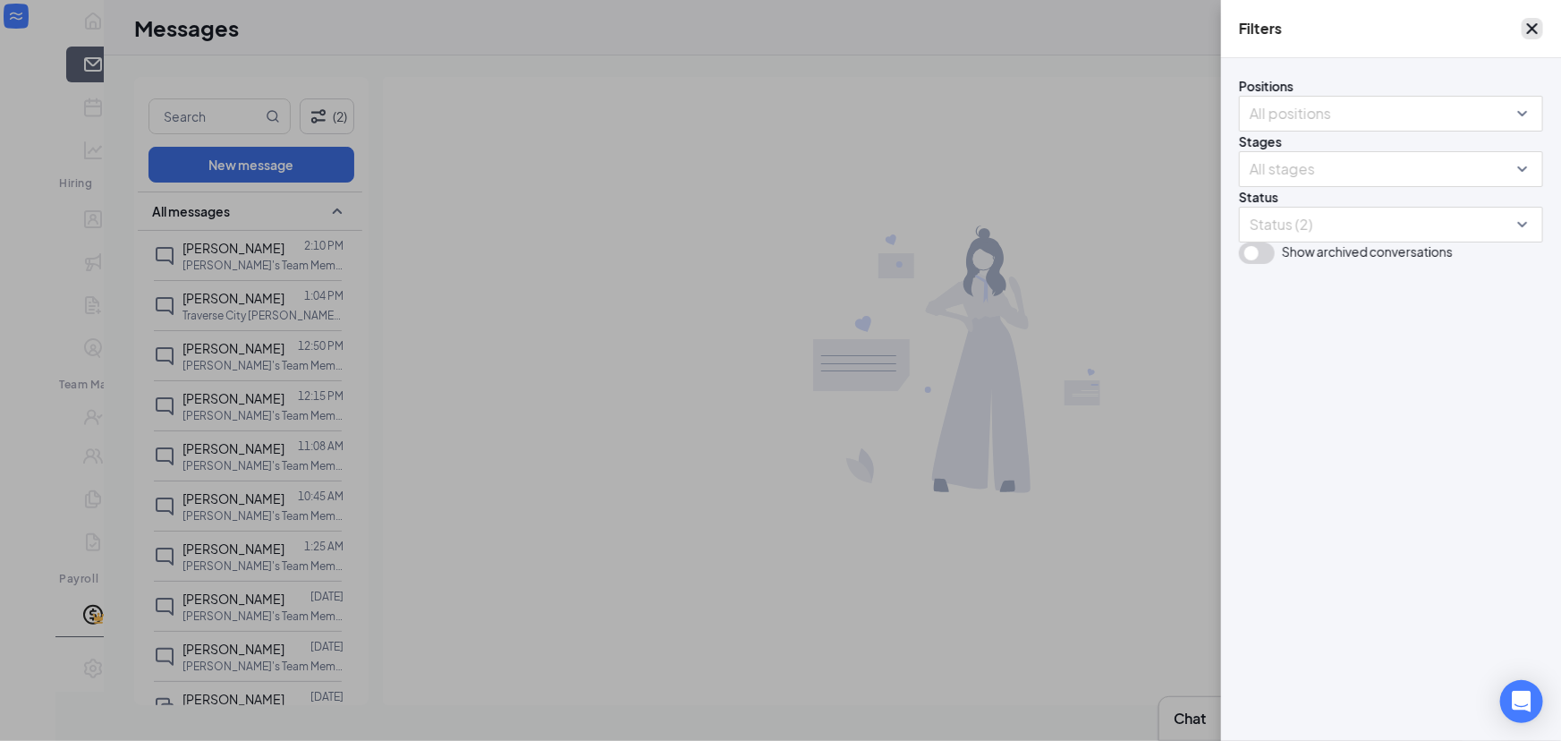
click at [1526, 29] on icon "Cross" at bounding box center [1532, 28] width 21 height 21
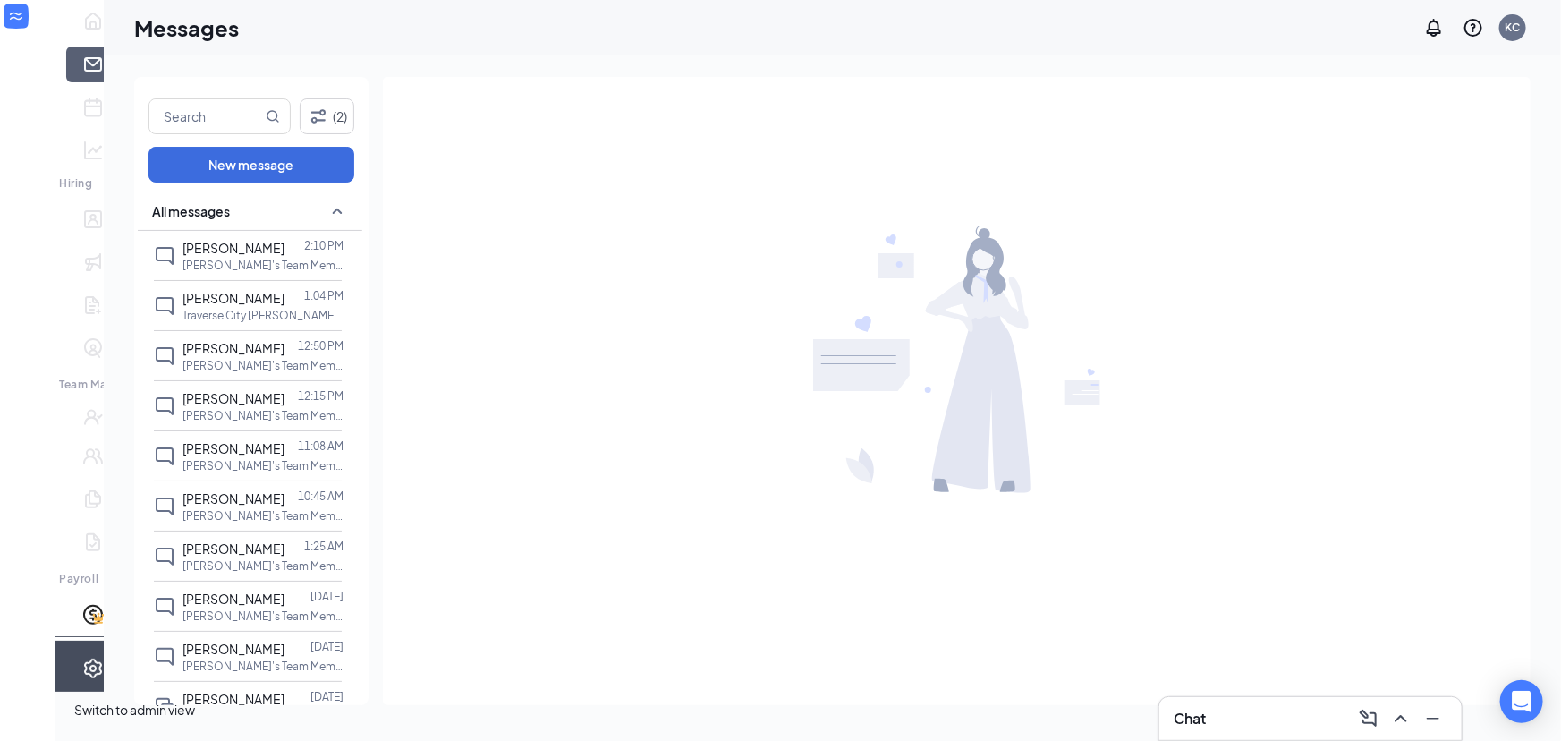
click at [82, 679] on icon "Settings" at bounding box center [92, 668] width 21 height 21
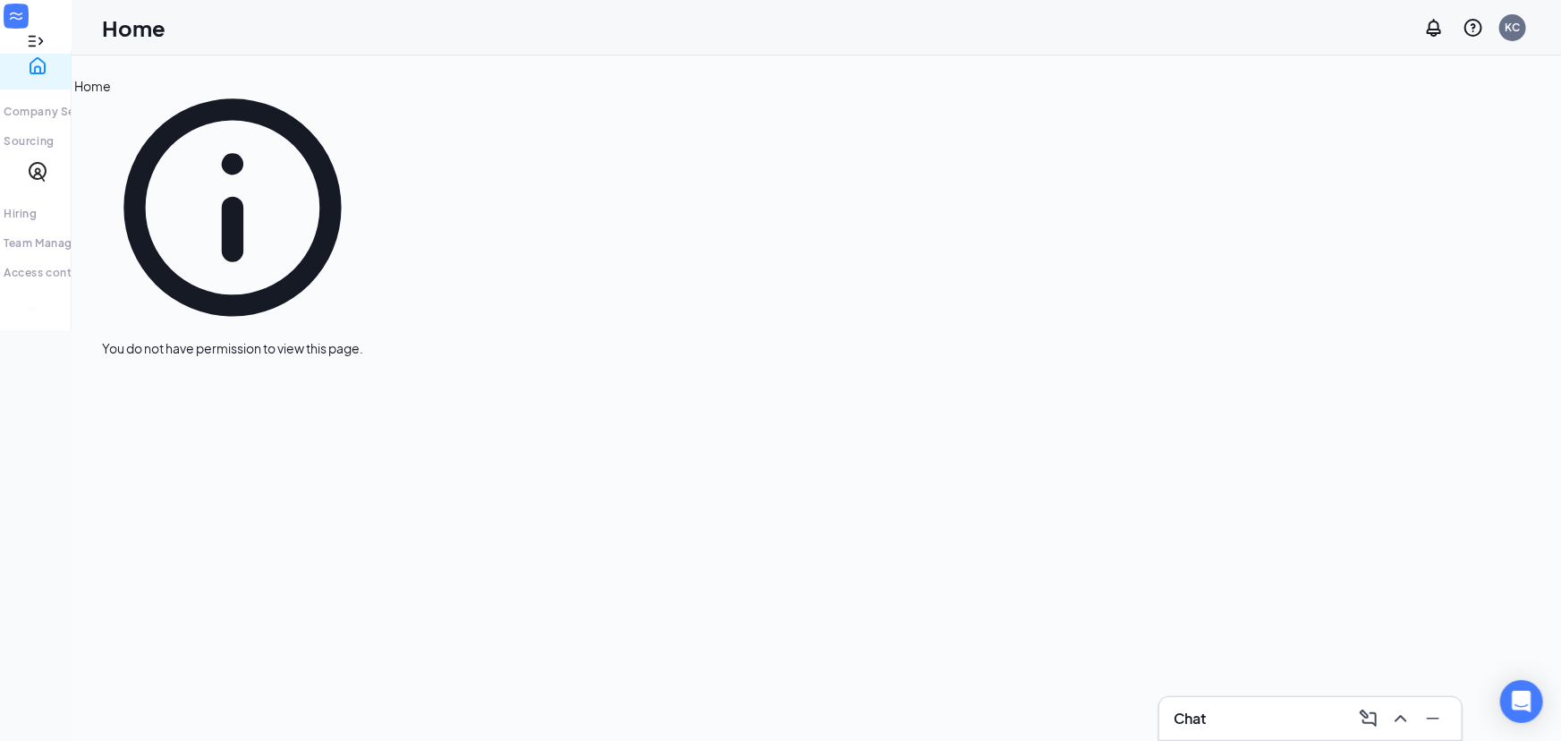
click at [57, 81] on link "Home" at bounding box center [75, 72] width 37 height 18
click at [29, 311] on icon "WorkstreamLogo" at bounding box center [31, 309] width 7 height 4
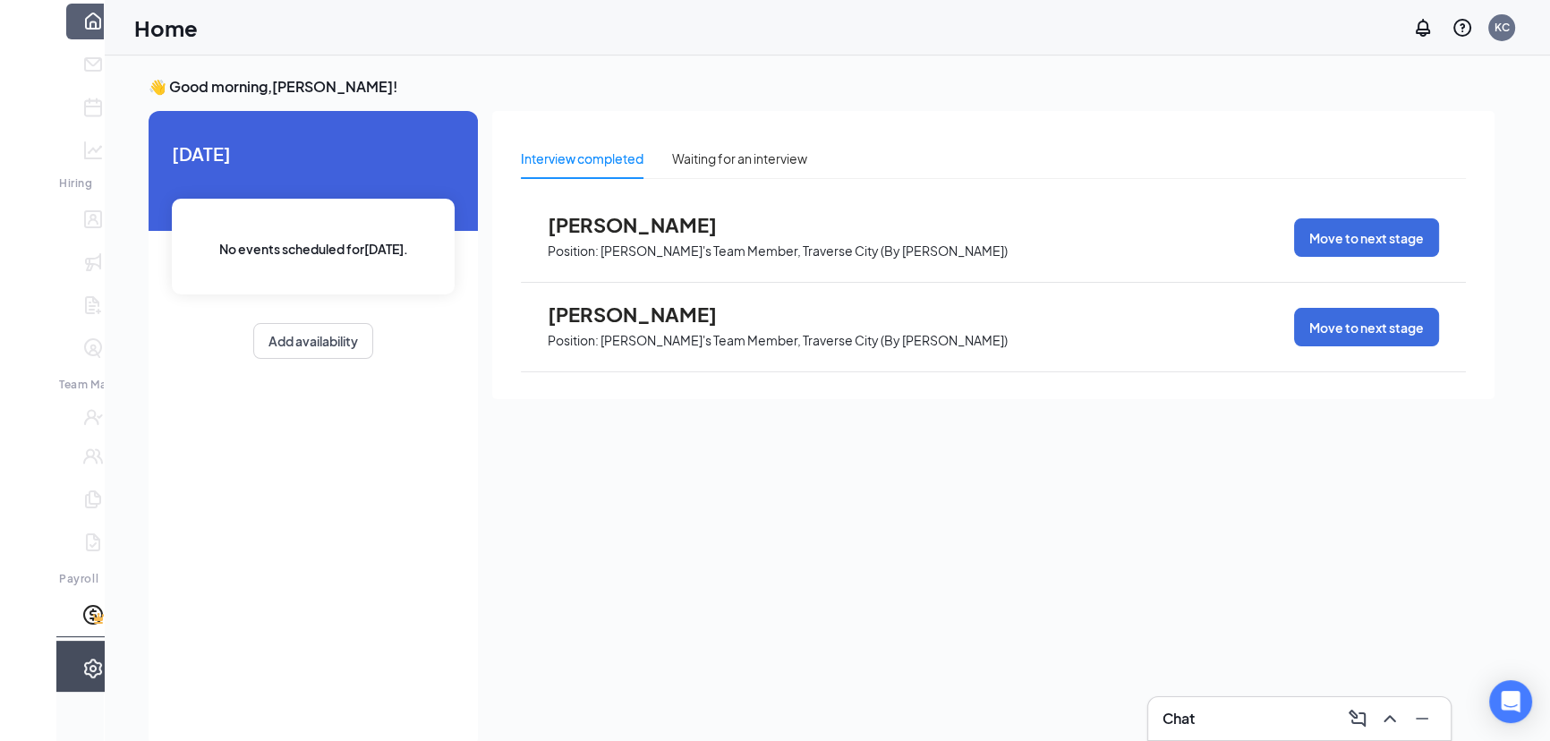
click at [21, 32] on icon "Expand" at bounding box center [28, 41] width 18 height 18
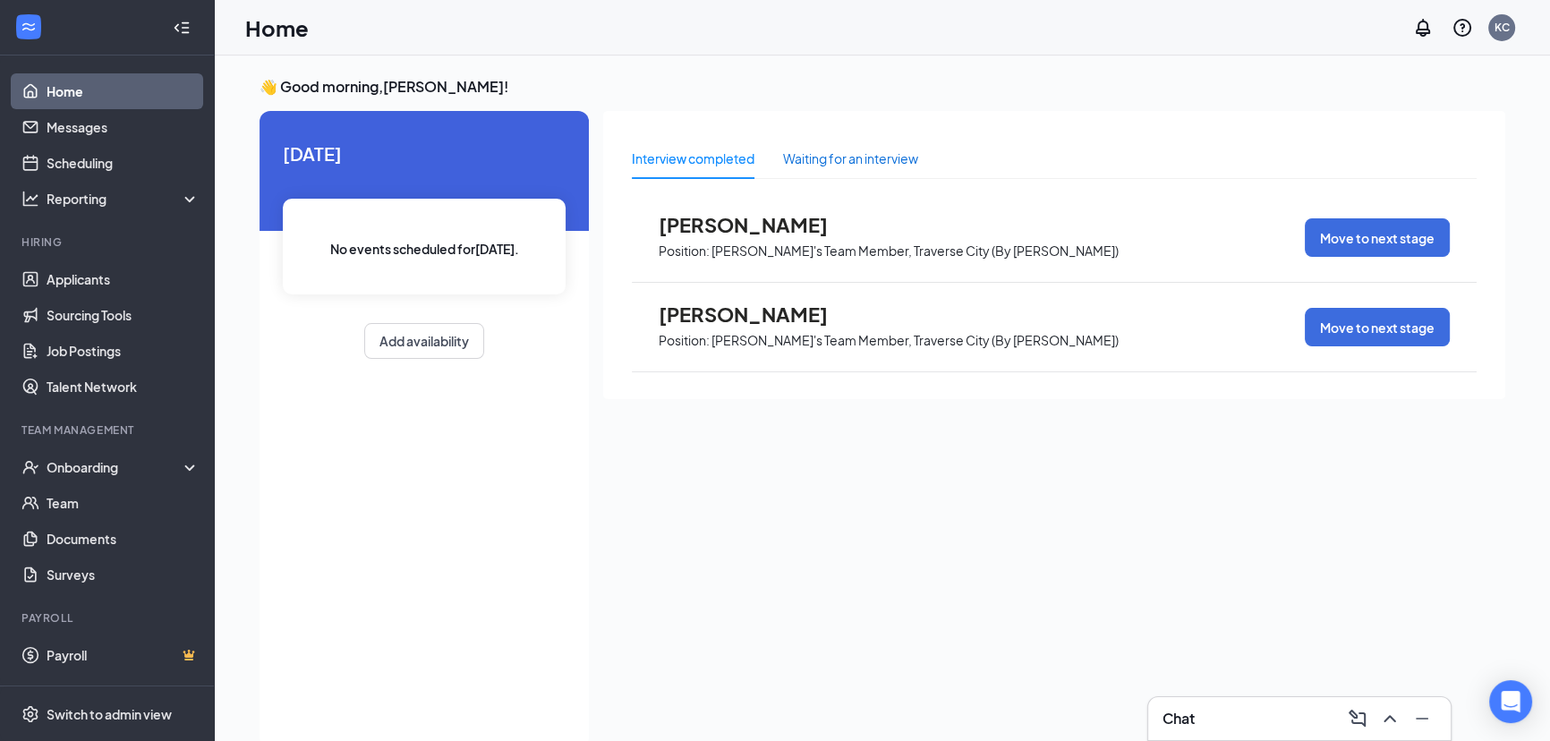
click at [815, 161] on div "Waiting for an interview" at bounding box center [850, 159] width 135 height 20
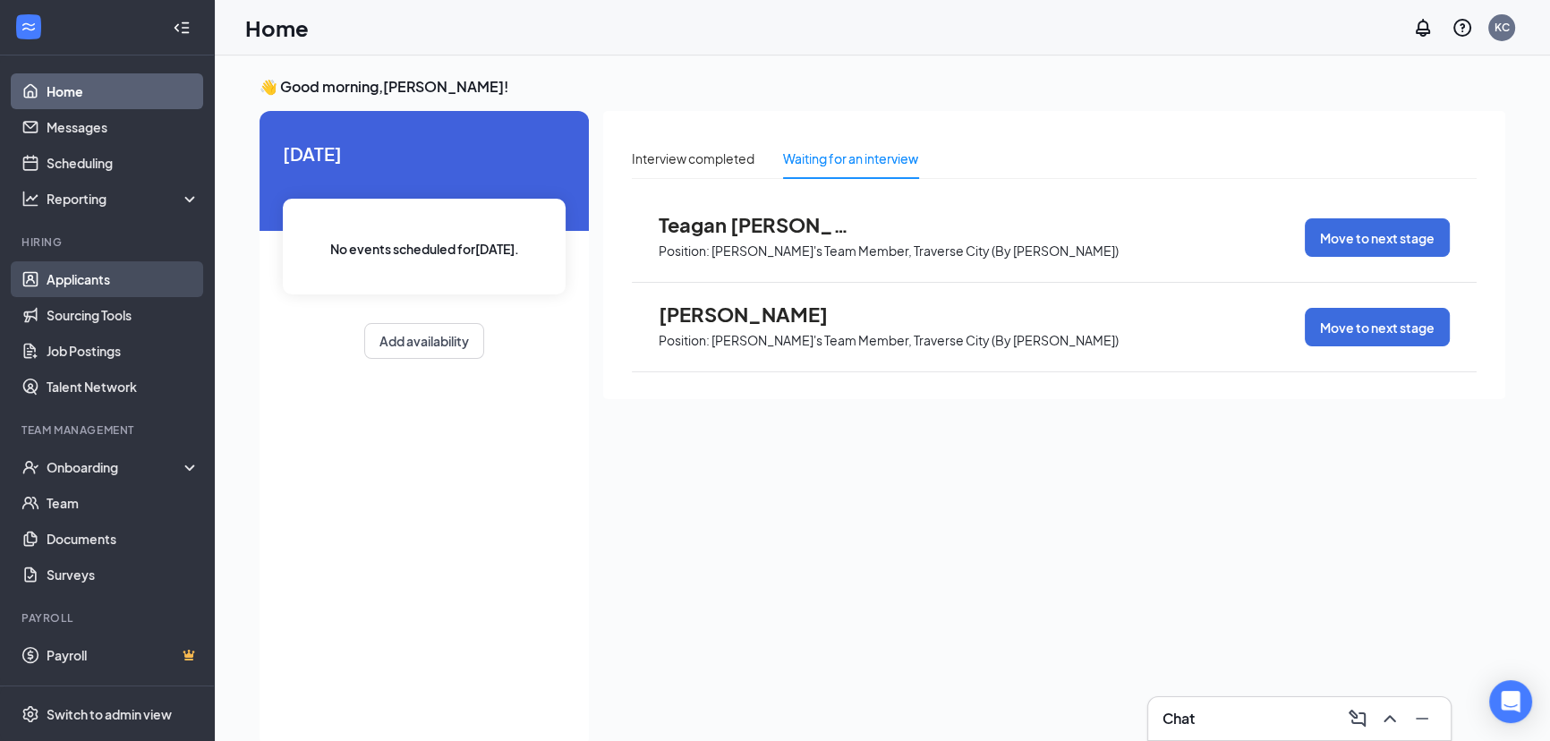
click at [106, 274] on link "Applicants" at bounding box center [123, 279] width 153 height 36
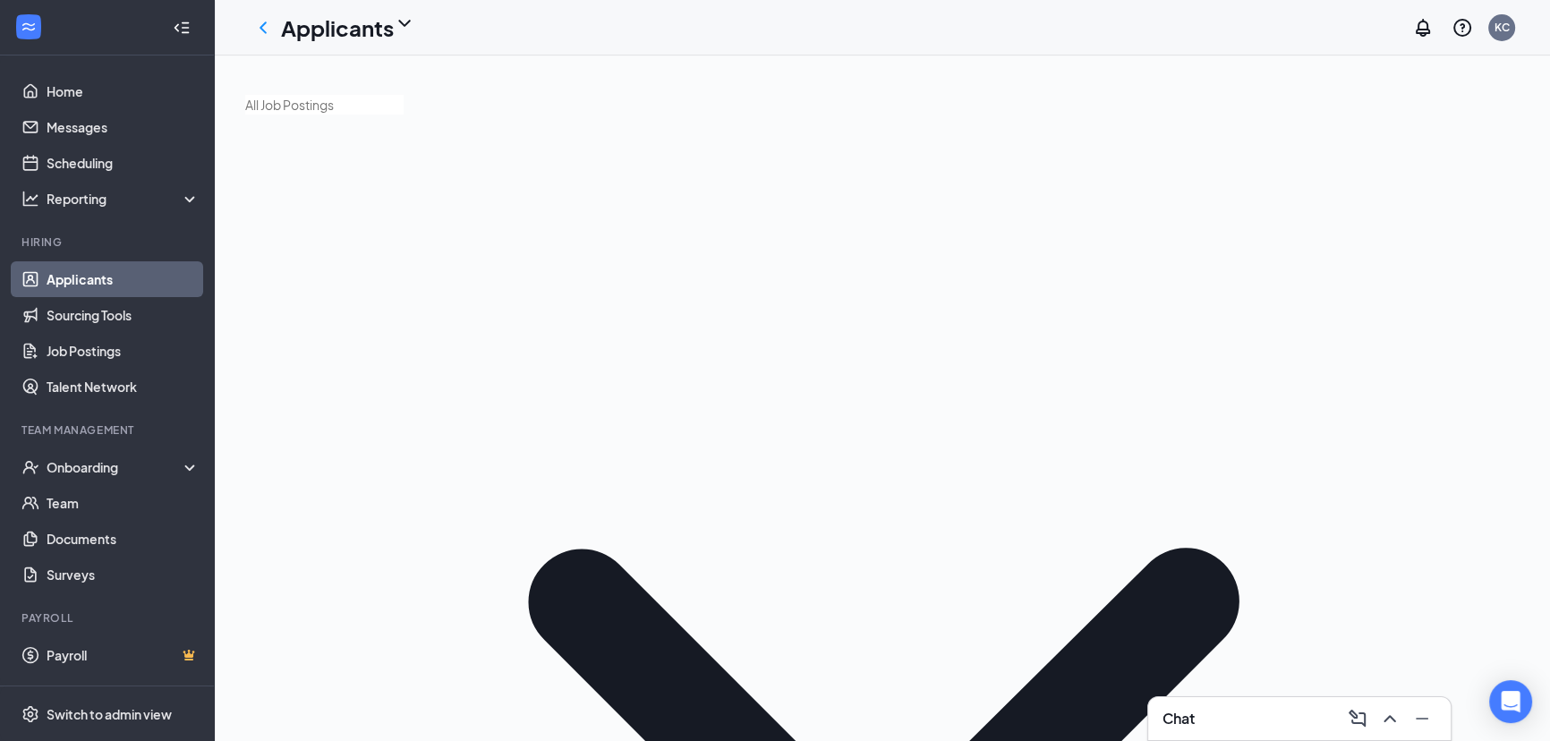
click at [1387, 645] on p "Request reschedule" at bounding box center [1409, 636] width 161 height 18
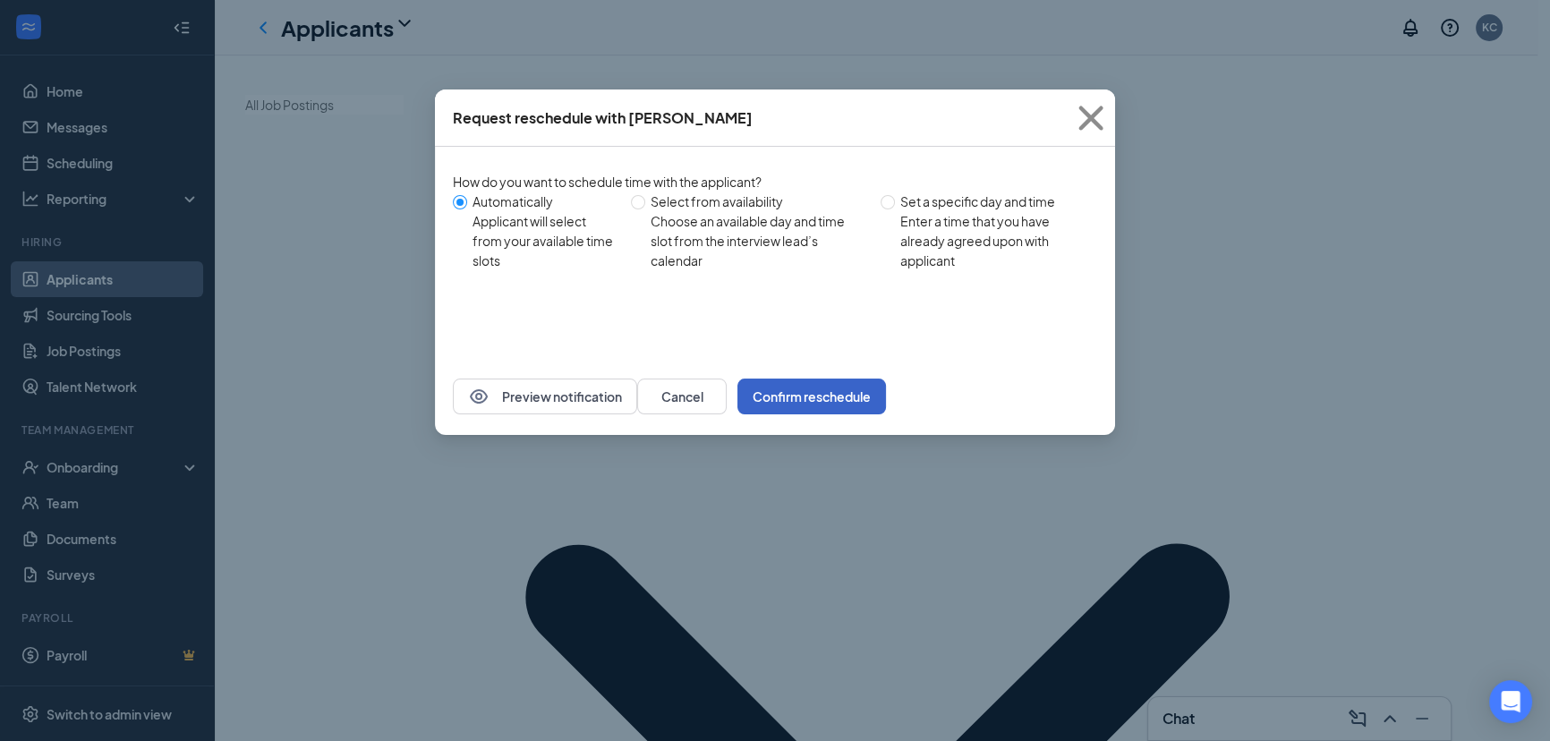
click at [886, 398] on button "Confirm reschedule" at bounding box center [811, 396] width 149 height 36
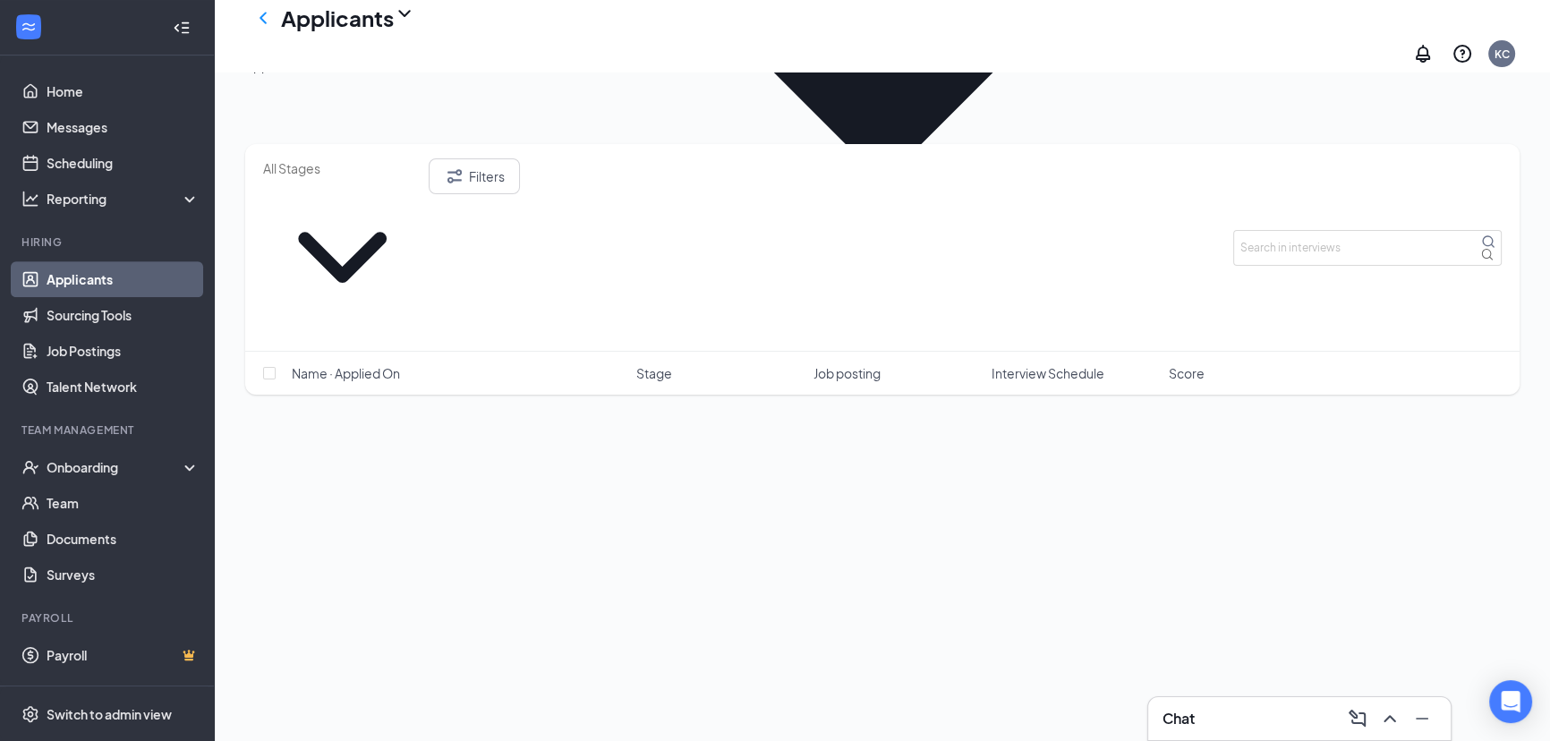
scroll to position [895, 0]
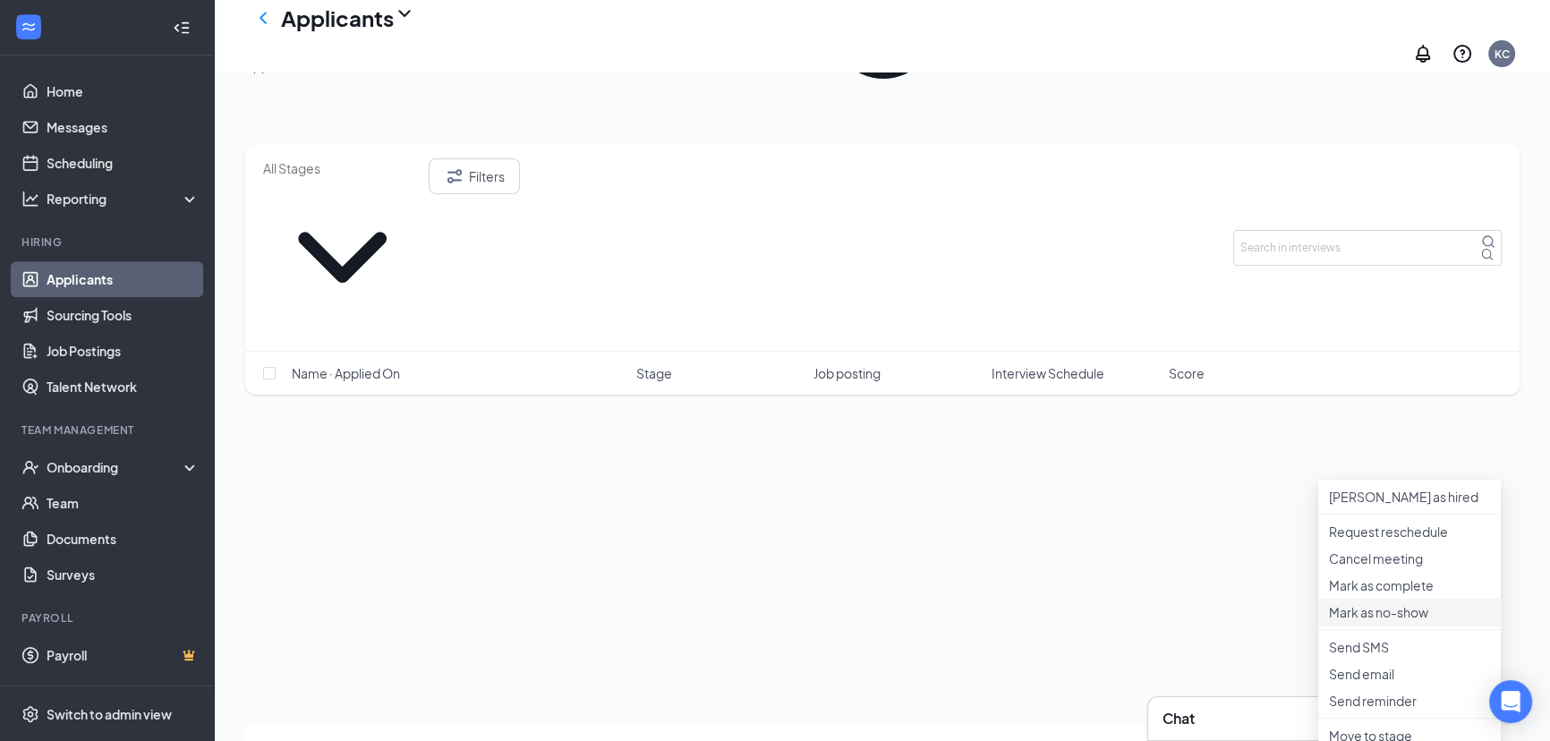
click at [1385, 621] on p "Mark as no-show" at bounding box center [1409, 612] width 161 height 18
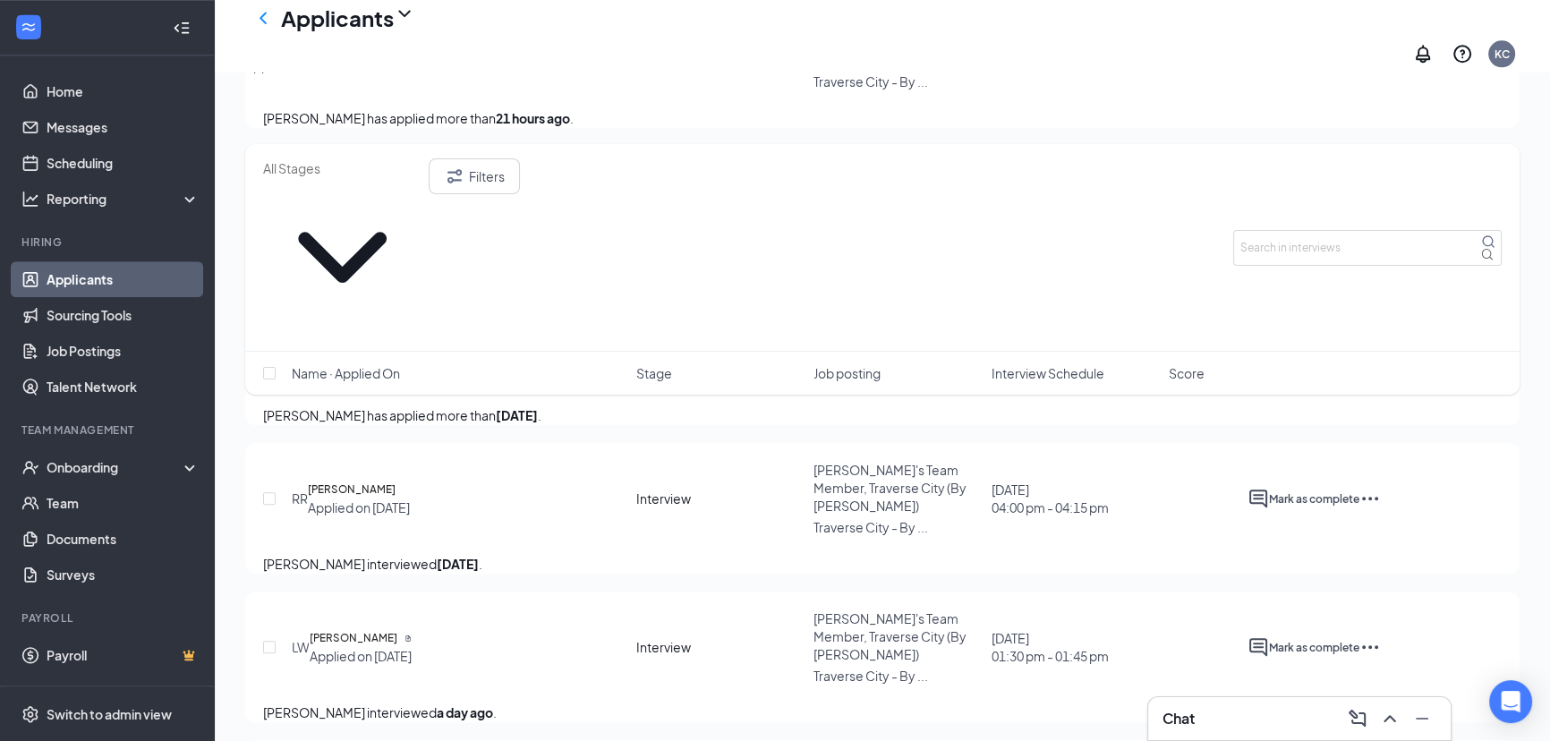
scroll to position [2440, 0]
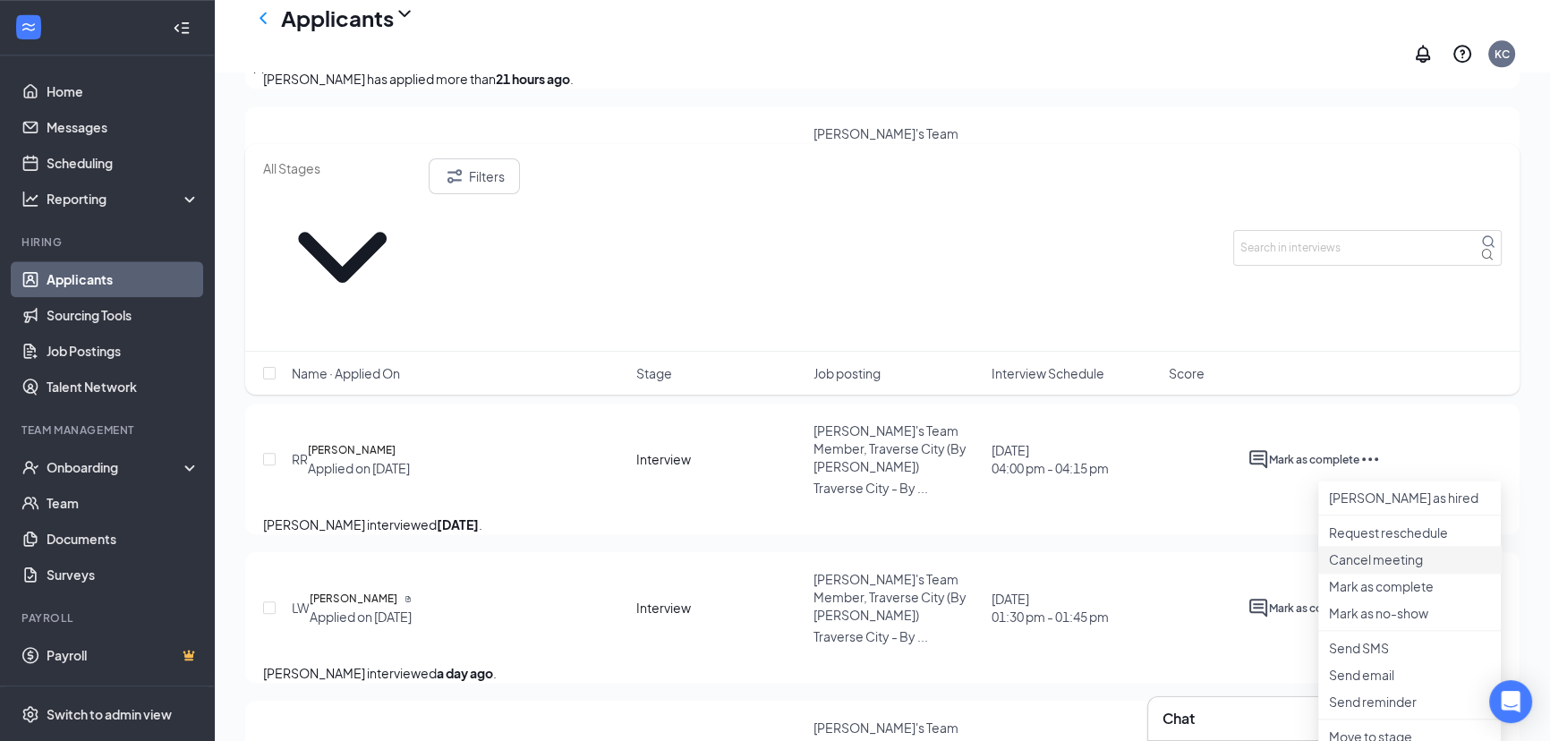
click at [1382, 568] on p "Cancel meeting" at bounding box center [1409, 559] width 161 height 18
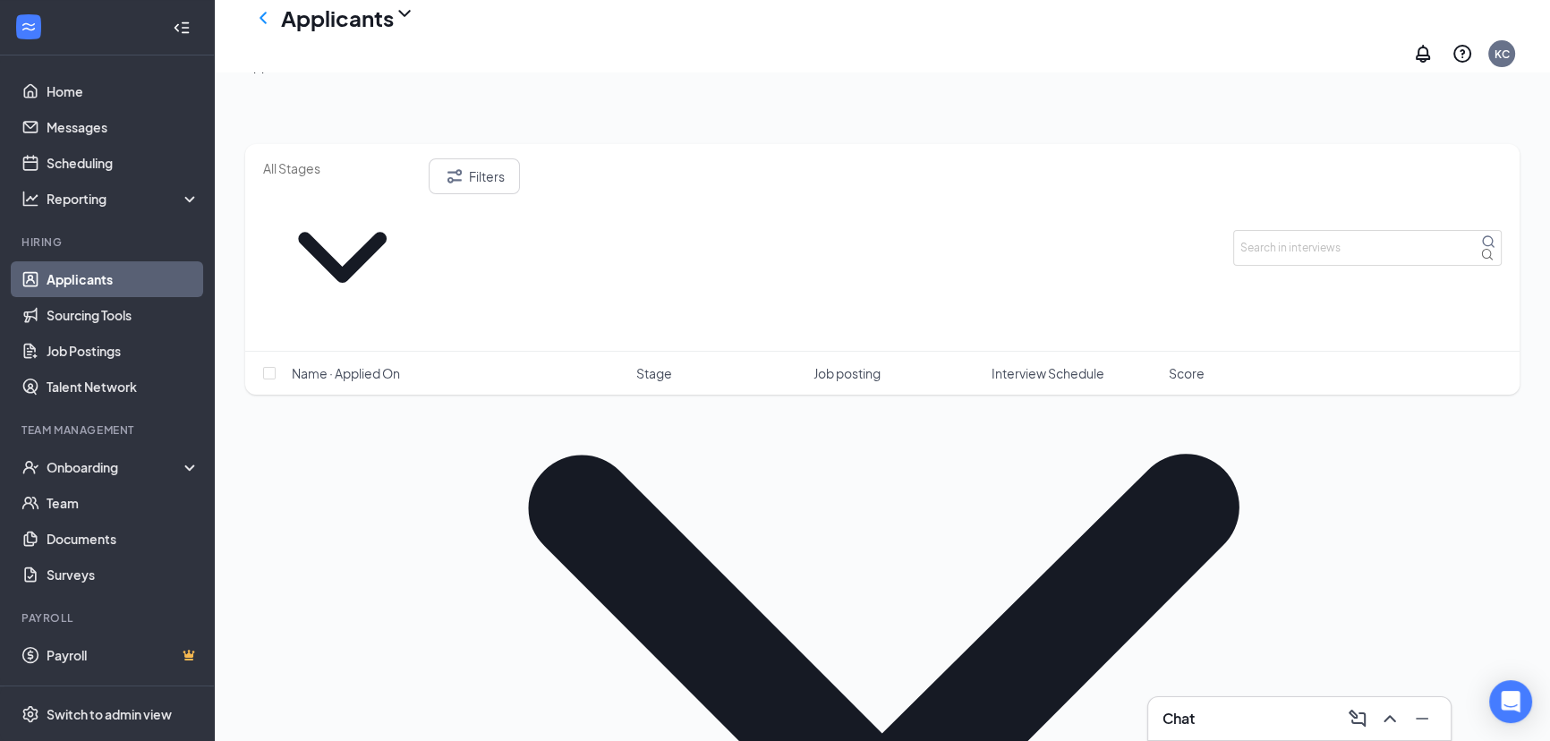
scroll to position [0, 0]
